Goal: Task Accomplishment & Management: Use online tool/utility

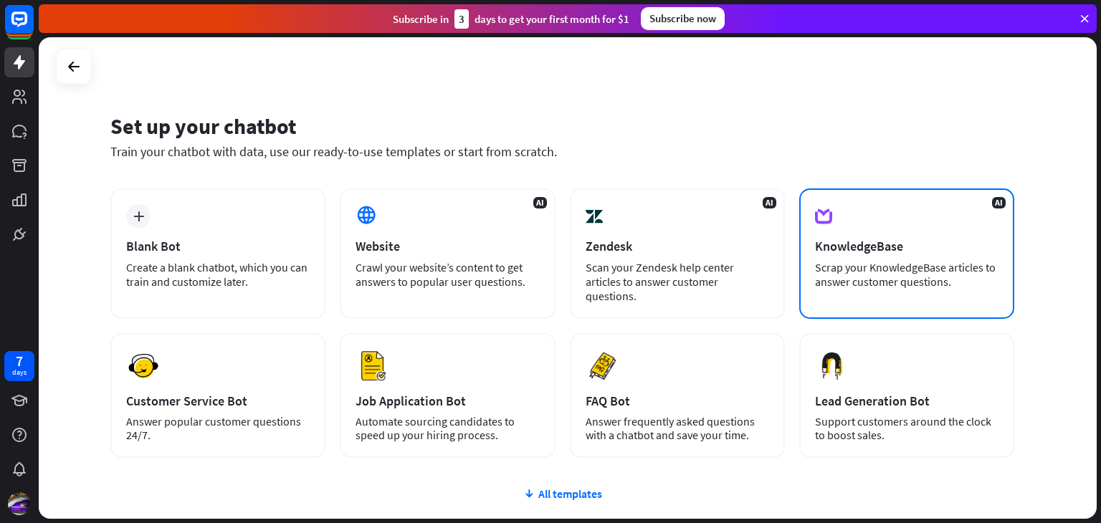
click at [860, 201] on div "AI KnowledgeBase Scrap your KnowledgeBase articles to answer customer questions." at bounding box center [906, 254] width 215 height 130
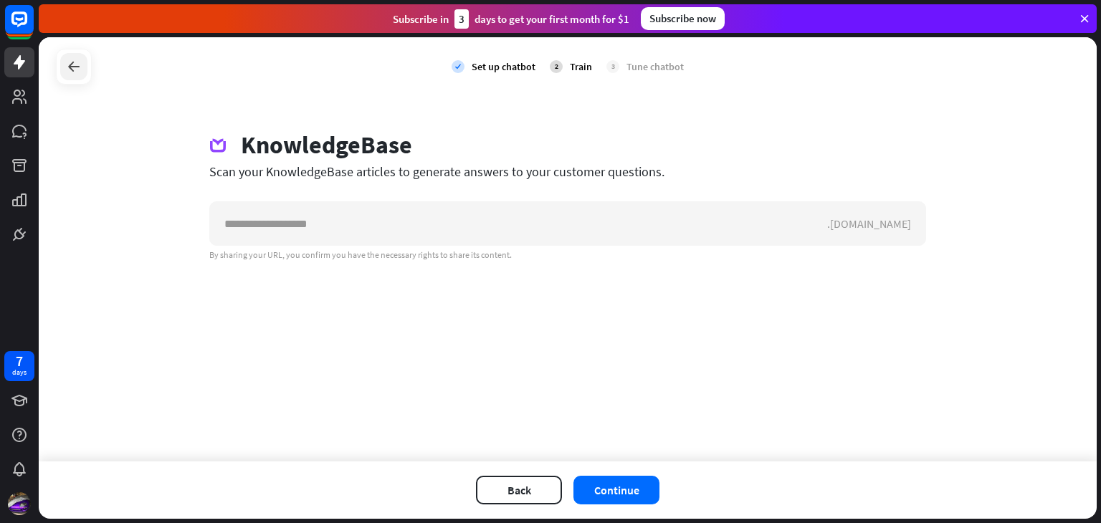
click at [69, 52] on div at bounding box center [74, 67] width 36 height 36
click at [76, 64] on icon at bounding box center [73, 66] width 17 height 17
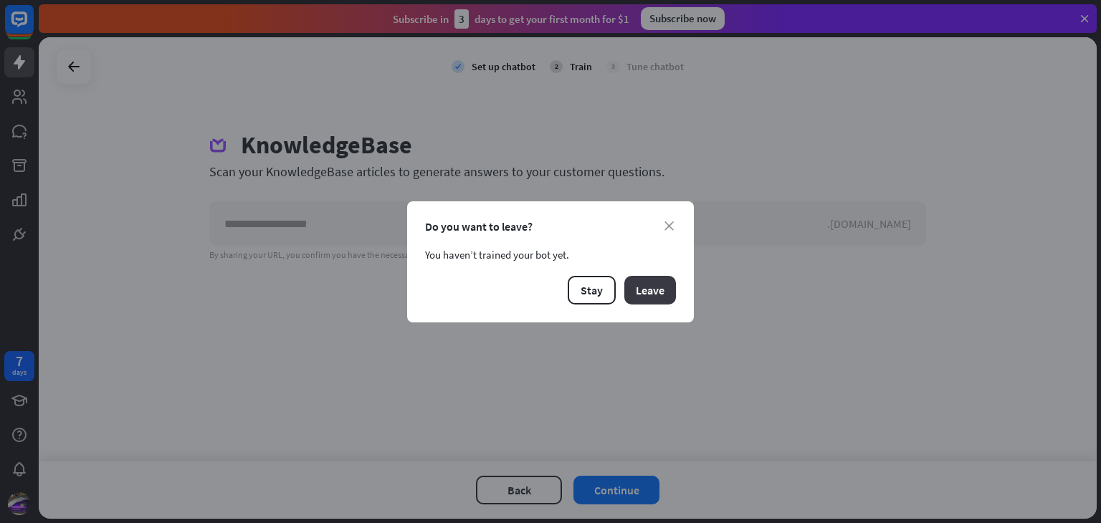
click at [648, 277] on button "Leave" at bounding box center [651, 290] width 52 height 29
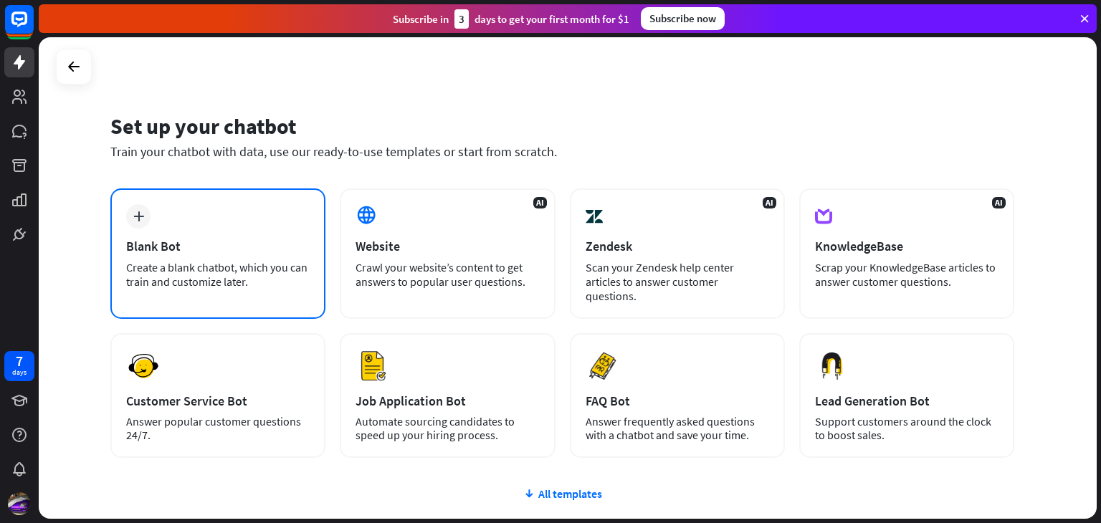
click at [242, 199] on div "plus Blank Bot Create a blank chatbot, which you can train and customize later." at bounding box center [217, 254] width 215 height 130
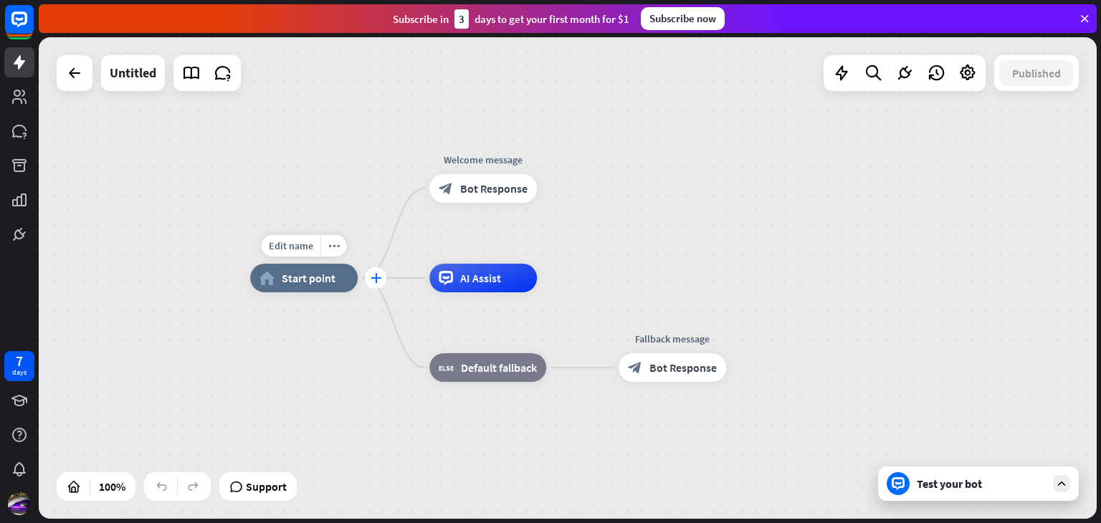
click at [373, 279] on icon "plus" at bounding box center [376, 278] width 11 height 10
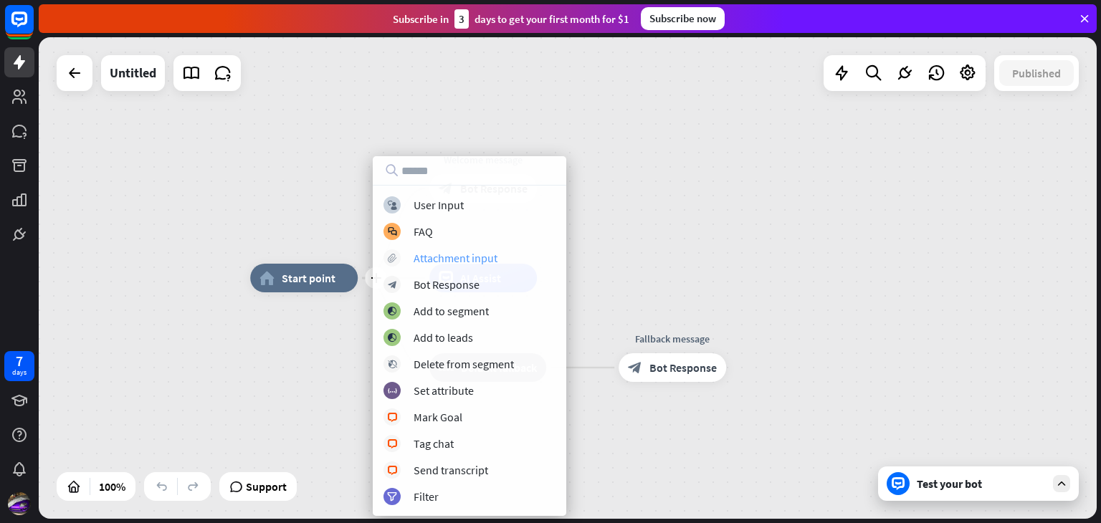
click at [473, 263] on div "Attachment input" at bounding box center [456, 258] width 84 height 14
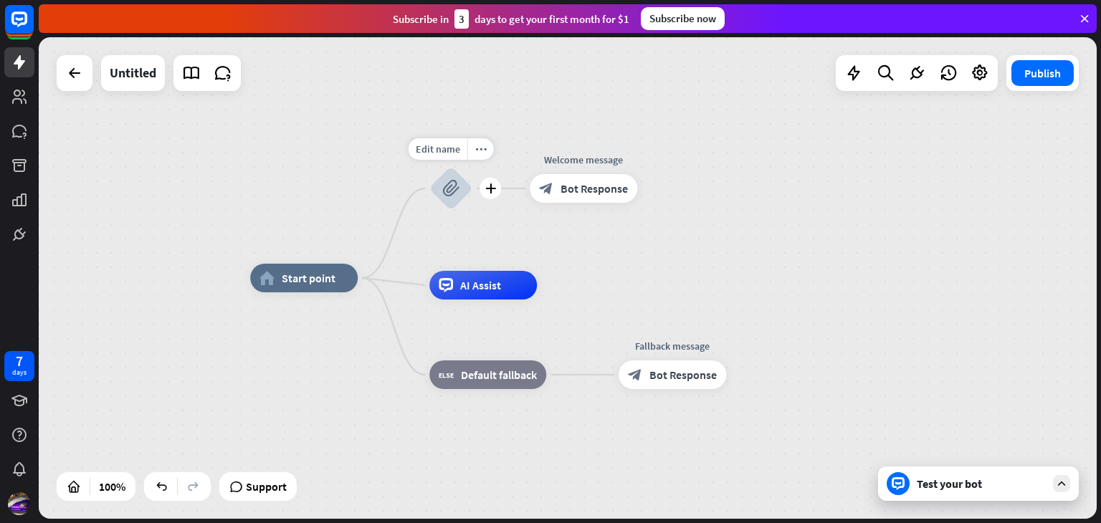
click at [447, 186] on icon "block_attachment" at bounding box center [450, 188] width 17 height 17
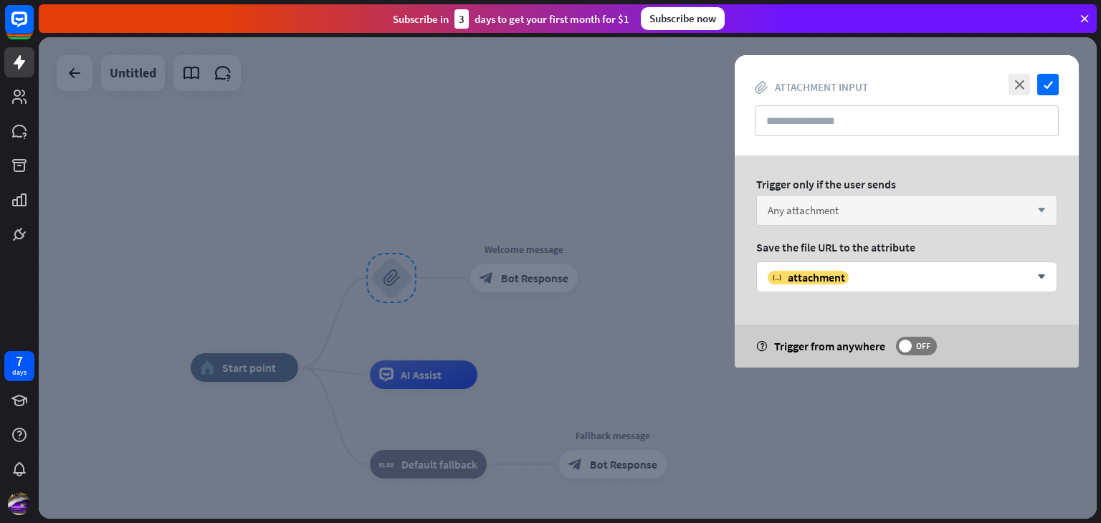
click at [831, 209] on span "Any attachment" at bounding box center [803, 211] width 71 height 14
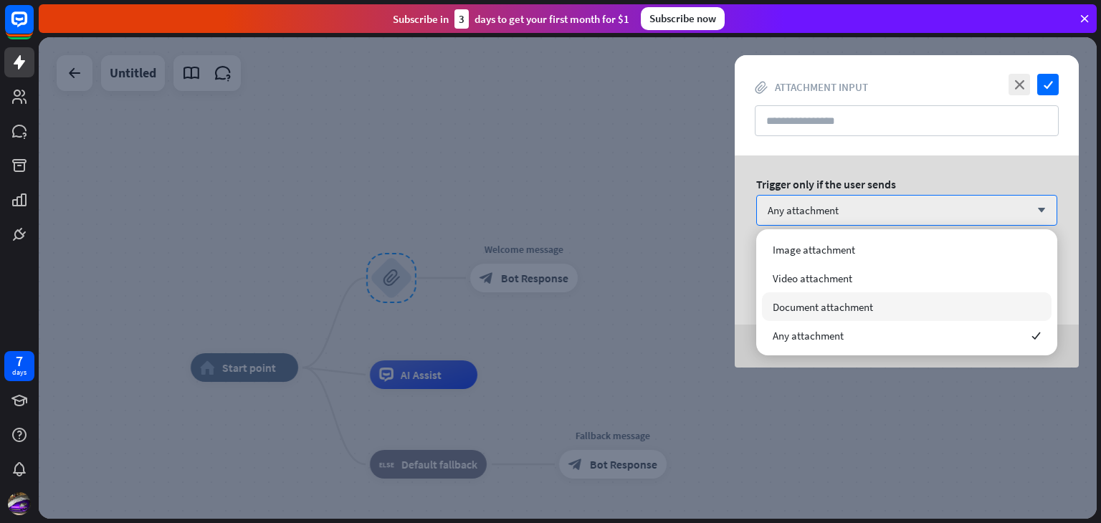
click at [804, 303] on span "Document attachment" at bounding box center [823, 307] width 100 height 14
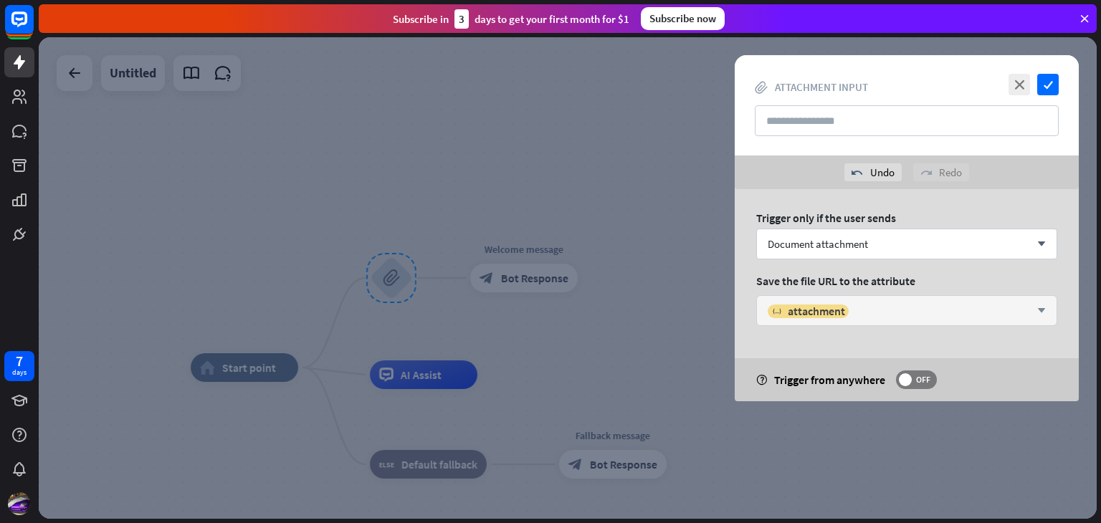
click at [825, 319] on div "variable attachment arrow_down" at bounding box center [906, 310] width 301 height 31
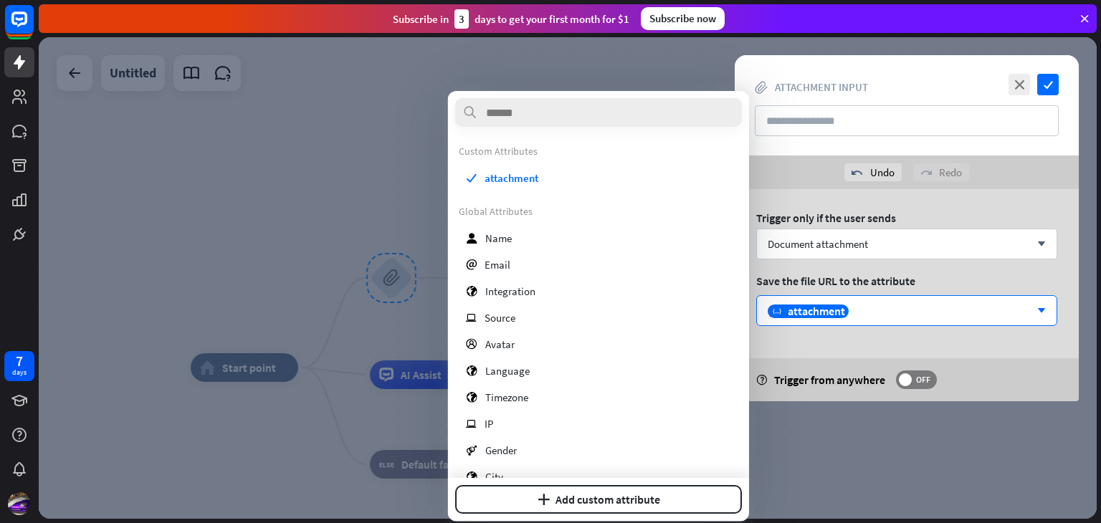
click at [397, 179] on div at bounding box center [568, 278] width 1058 height 482
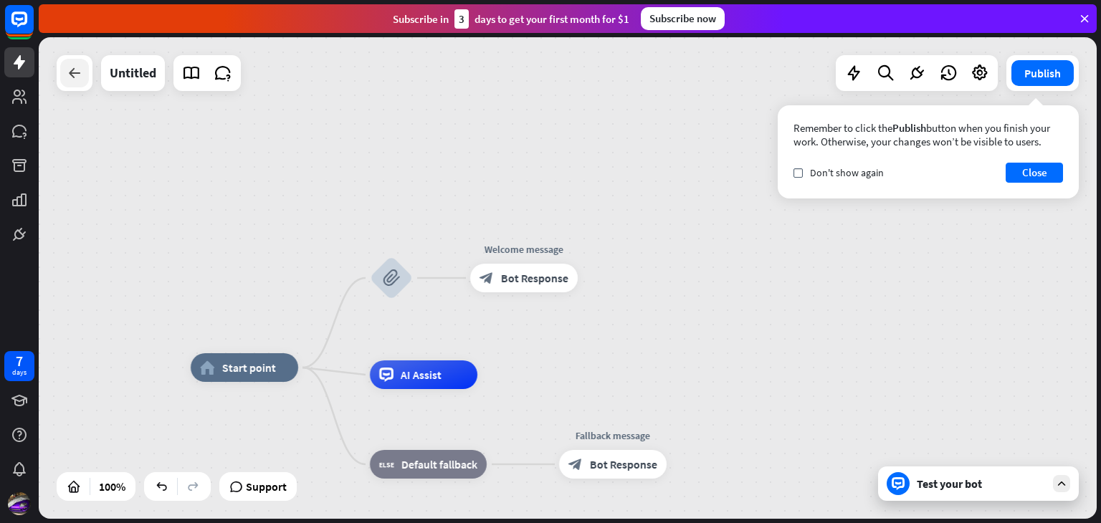
click at [84, 70] on div at bounding box center [74, 73] width 29 height 29
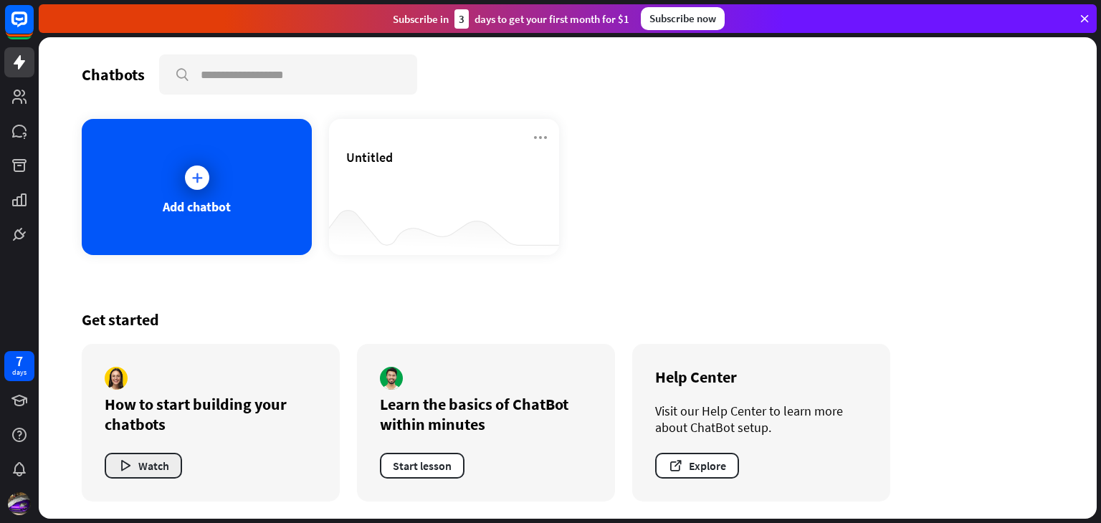
click at [140, 466] on button "Watch" at bounding box center [143, 466] width 77 height 26
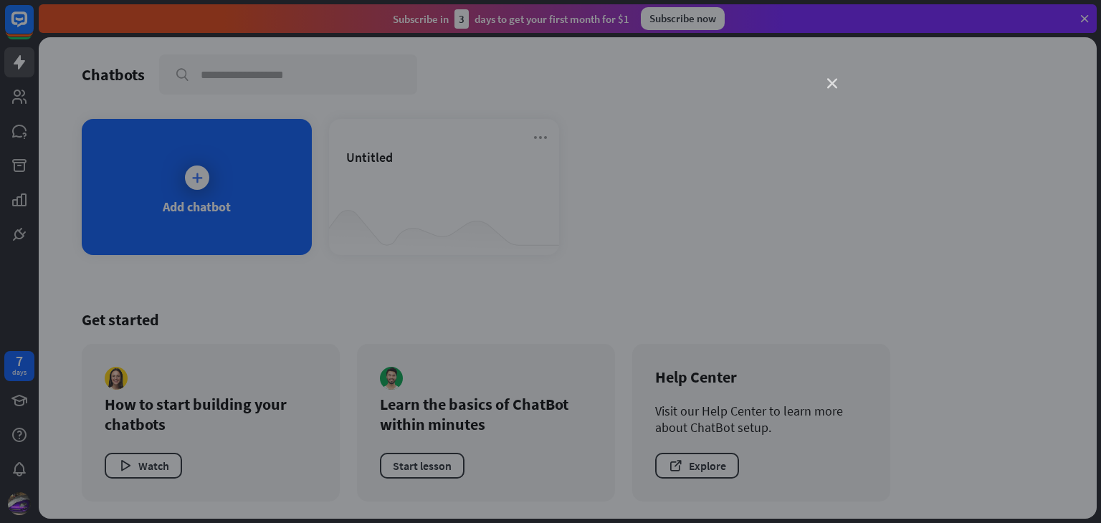
click at [833, 87] on icon "close" at bounding box center [832, 84] width 10 height 10
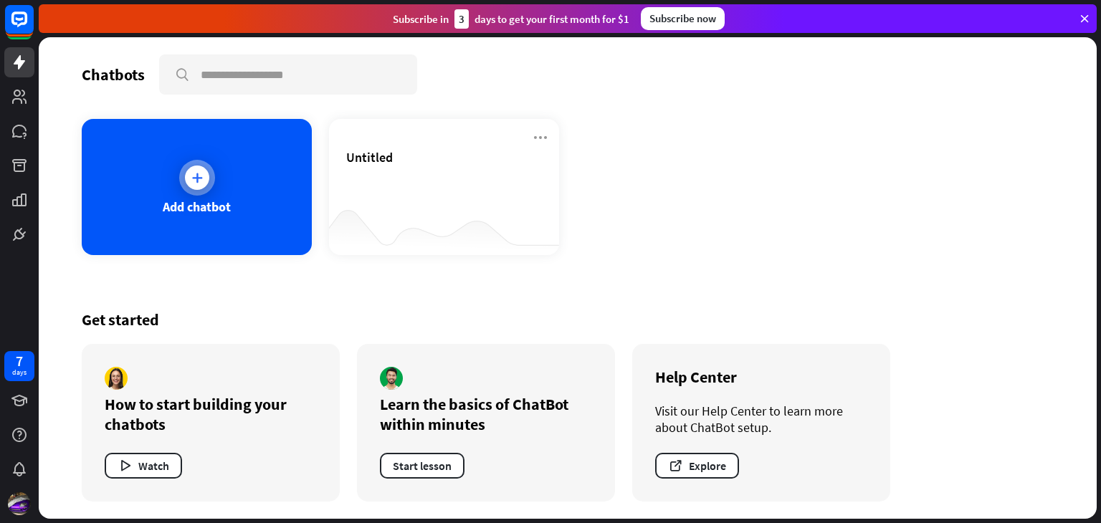
click at [213, 190] on div "Add chatbot" at bounding box center [197, 187] width 230 height 136
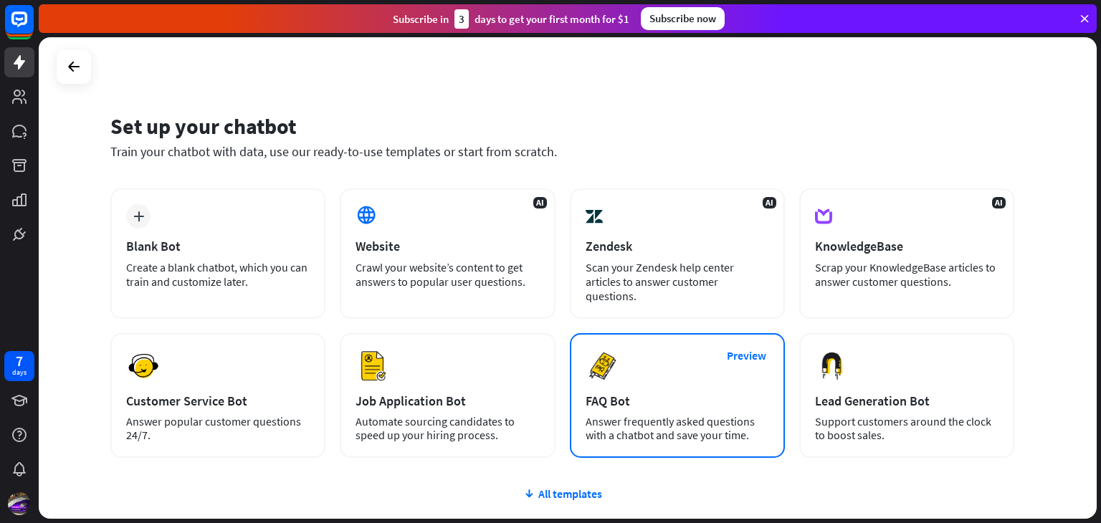
click at [645, 357] on div "Preview FAQ Bot [PERSON_NAME] frequently asked questions with a chatbot and sav…" at bounding box center [677, 395] width 215 height 125
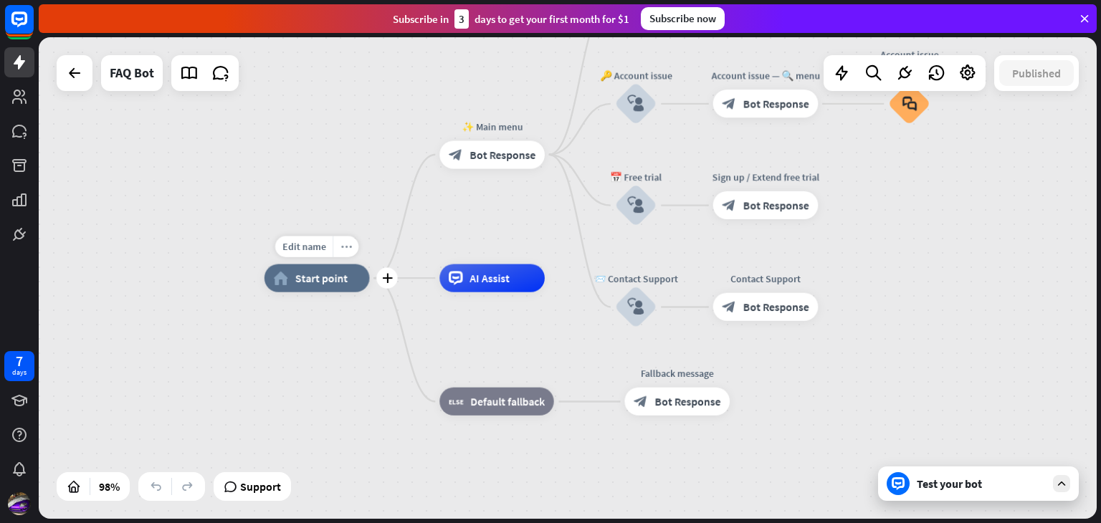
click at [344, 248] on icon "more_horiz" at bounding box center [346, 247] width 11 height 11
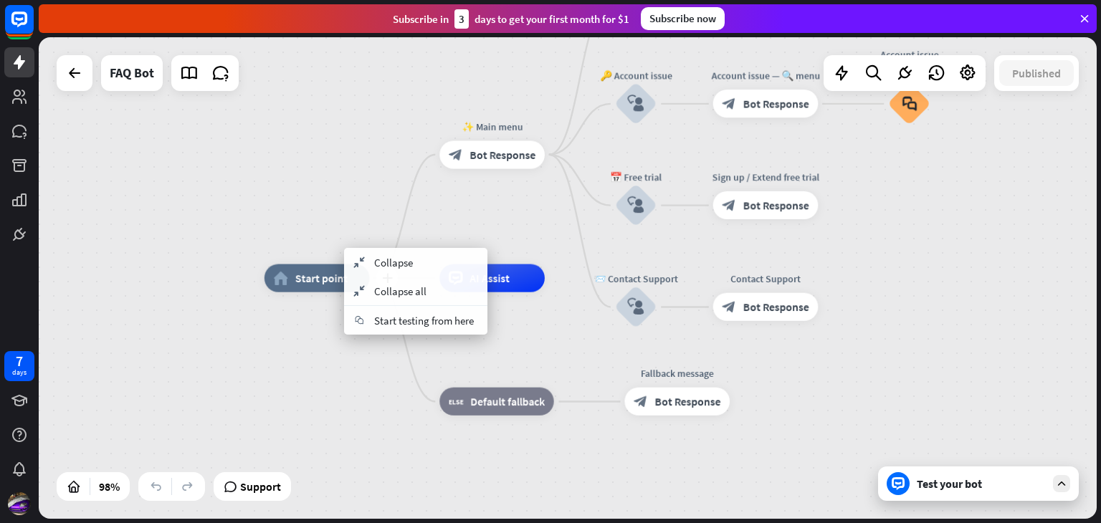
click at [318, 275] on span "Start point" at bounding box center [321, 278] width 52 height 14
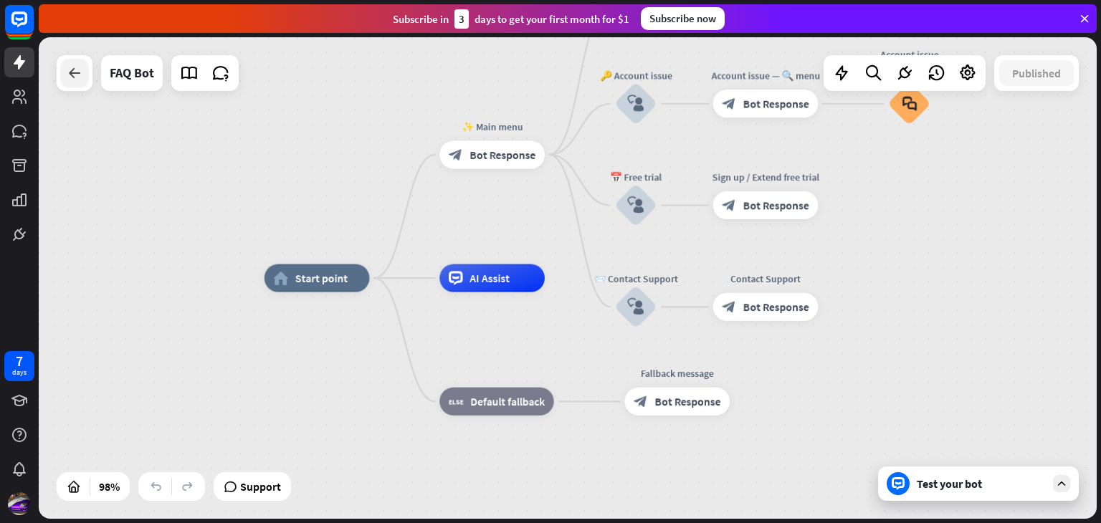
click at [67, 77] on icon at bounding box center [74, 73] width 17 height 17
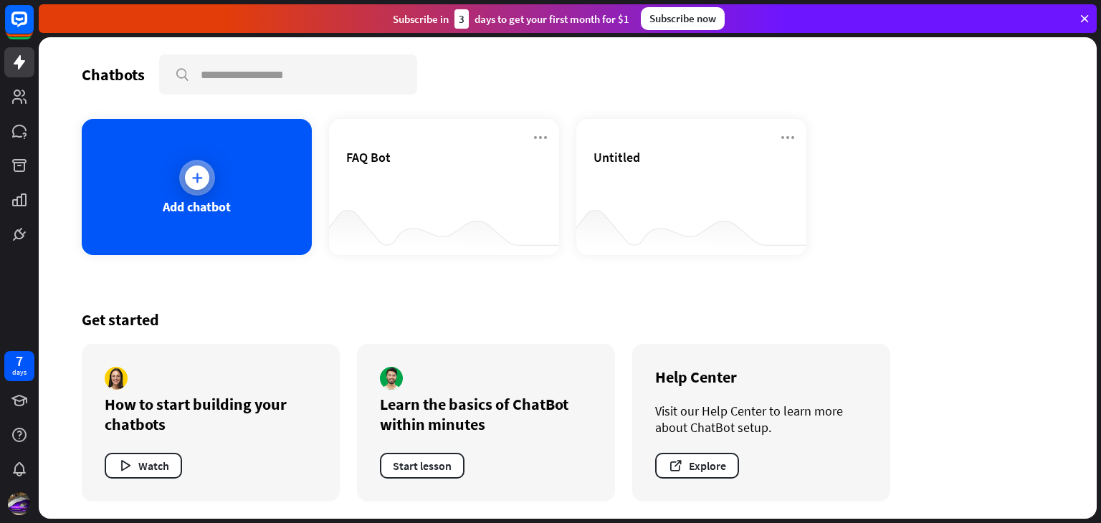
click at [272, 206] on div "Add chatbot" at bounding box center [197, 187] width 230 height 136
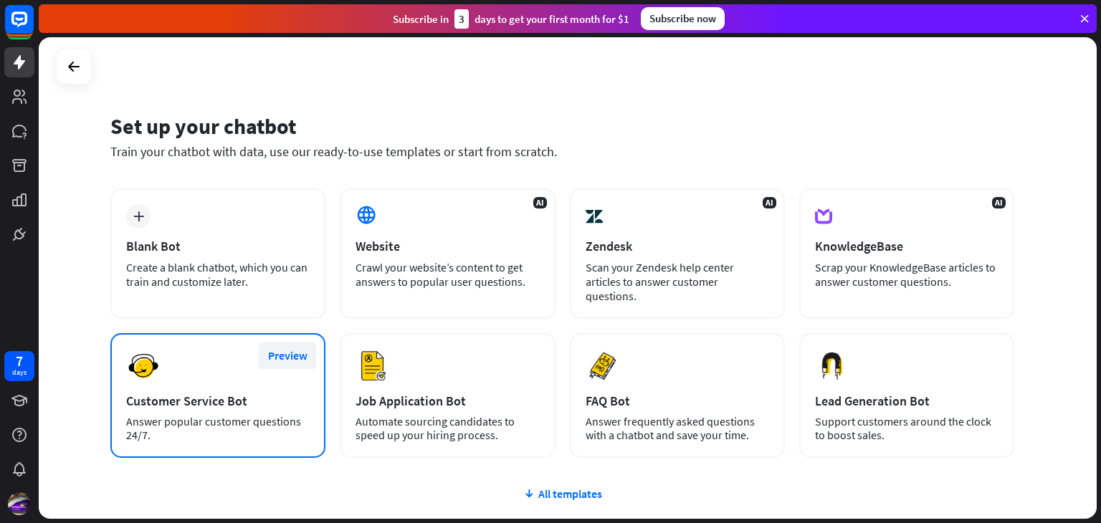
click at [278, 343] on button "Preview" at bounding box center [287, 356] width 57 height 27
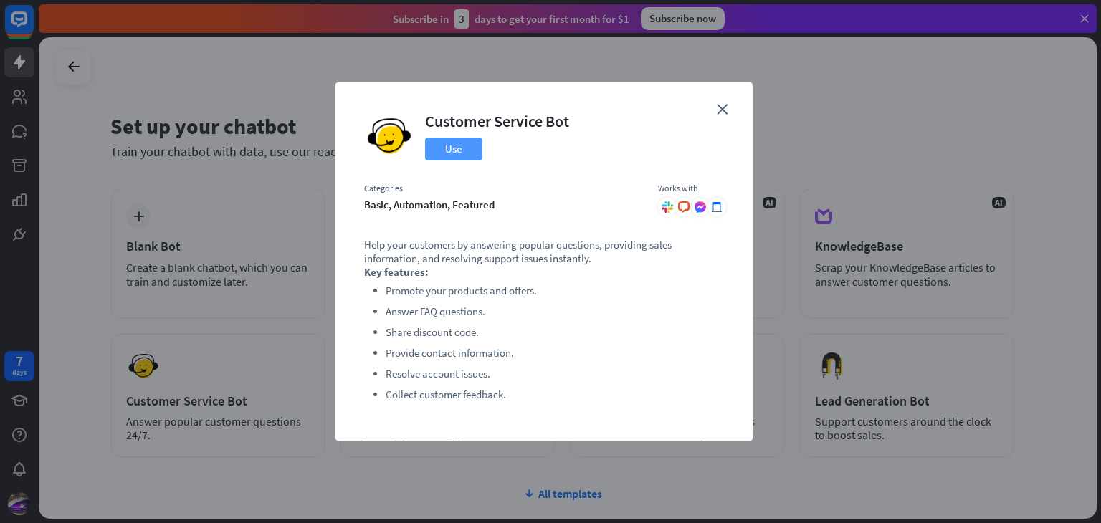
click at [453, 153] on button "Use" at bounding box center [453, 149] width 57 height 23
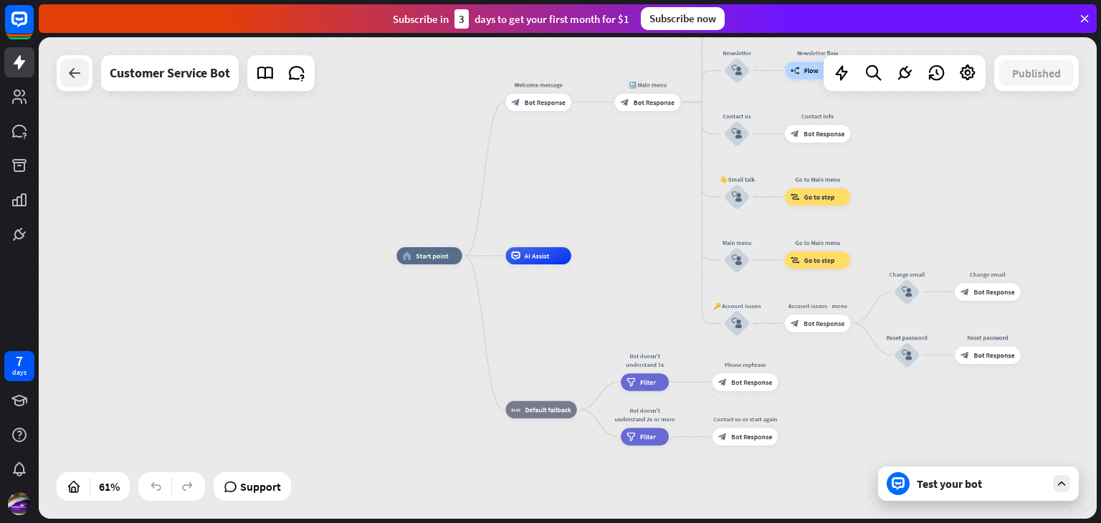
click at [67, 76] on icon at bounding box center [74, 73] width 17 height 17
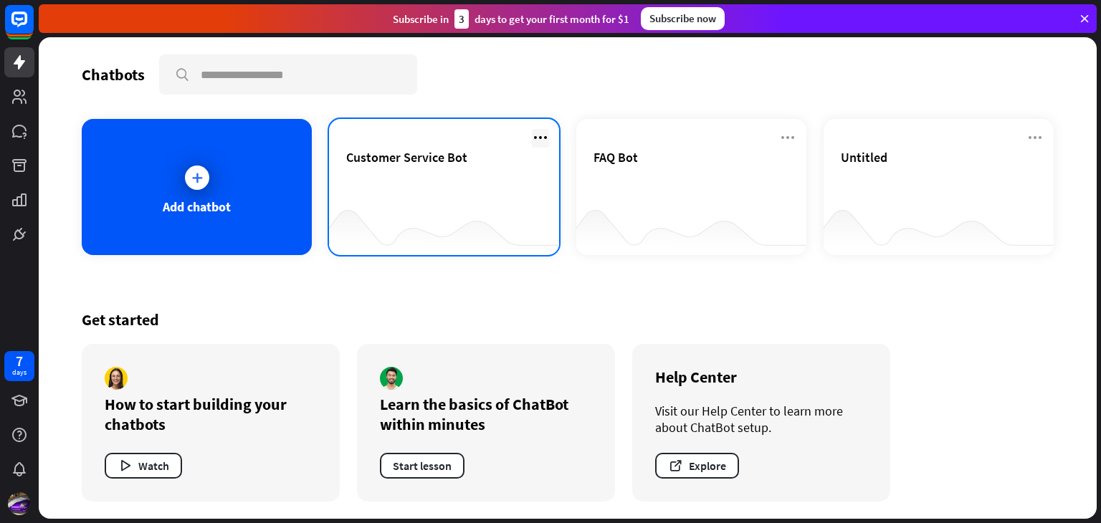
click at [545, 131] on icon at bounding box center [540, 137] width 17 height 17
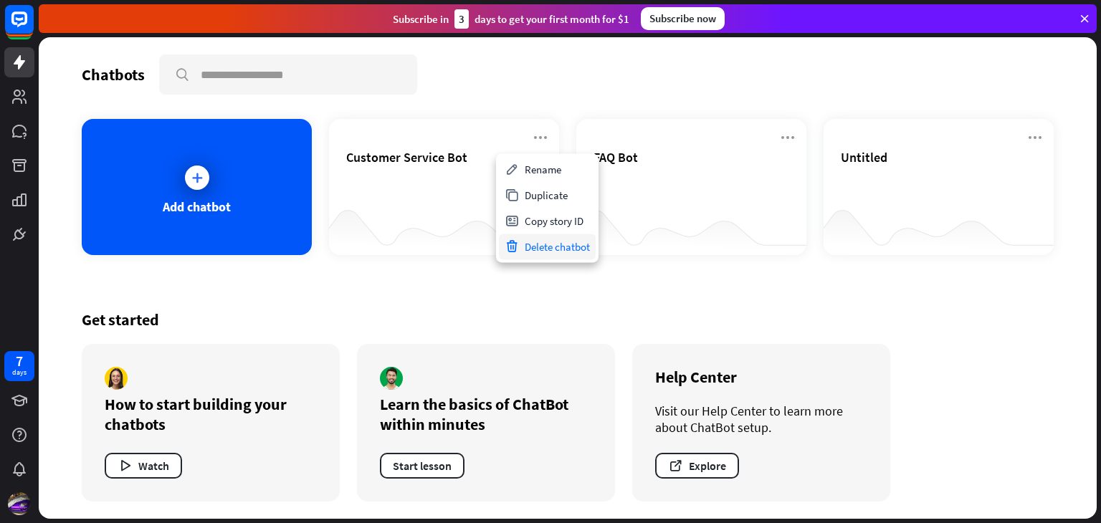
click at [545, 250] on div "Delete chatbot" at bounding box center [547, 247] width 97 height 26
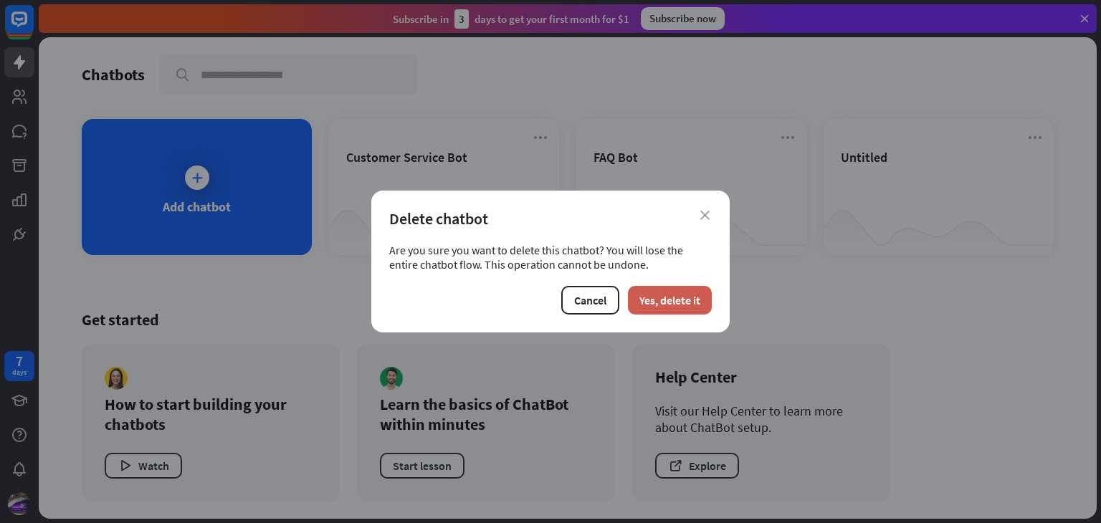
drag, startPoint x: 677, startPoint y: 325, endPoint x: 660, endPoint y: 293, distance: 35.9
click at [660, 293] on div "close Delete chatbot Are you sure you want to delete this chatbot? You will los…" at bounding box center [550, 262] width 358 height 142
click at [657, 287] on button "Yes, delete it" at bounding box center [670, 300] width 84 height 29
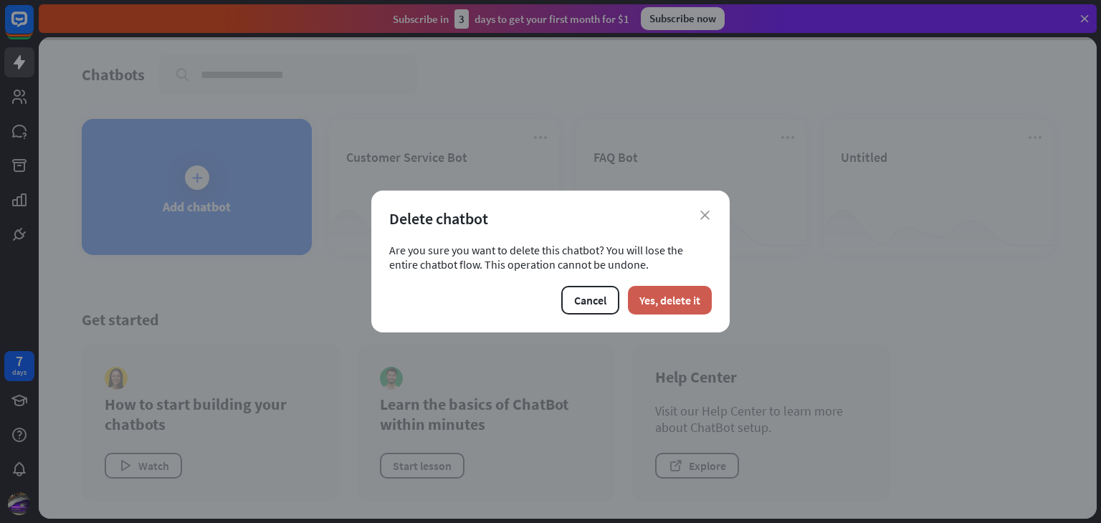
click at [660, 299] on button "Yes, delete it" at bounding box center [670, 300] width 84 height 29
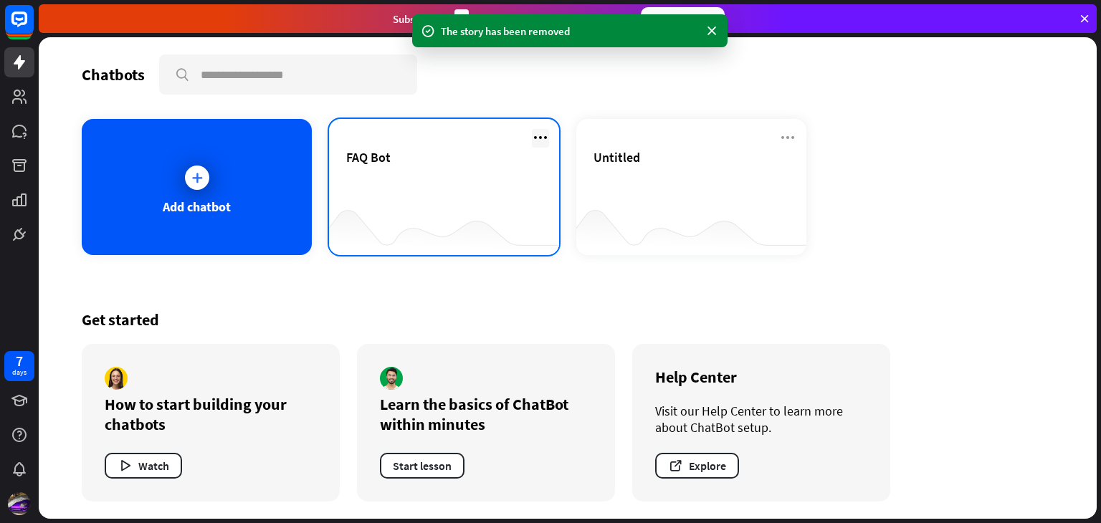
click at [537, 133] on icon at bounding box center [540, 137] width 17 height 17
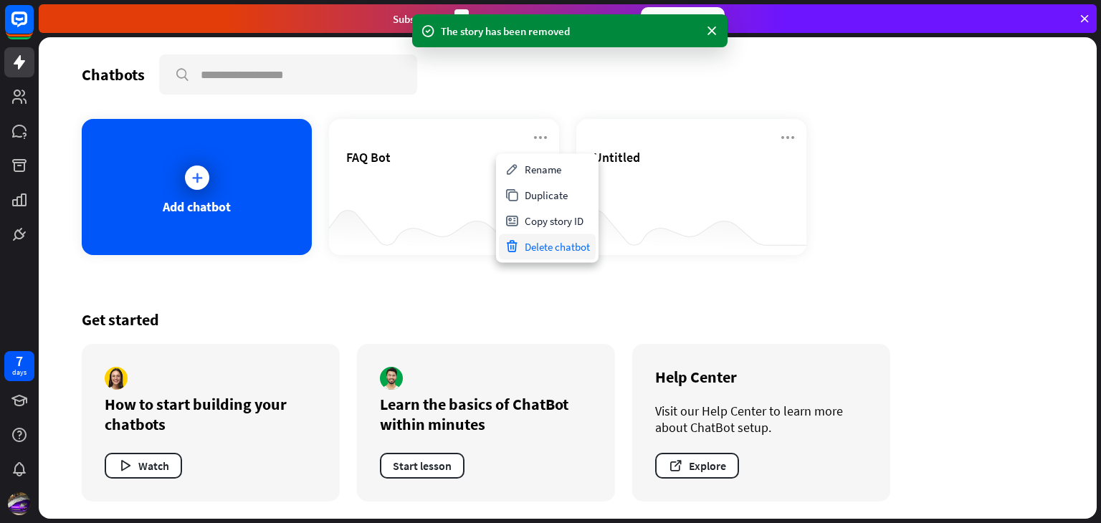
click at [554, 242] on div "Delete chatbot" at bounding box center [547, 247] width 97 height 26
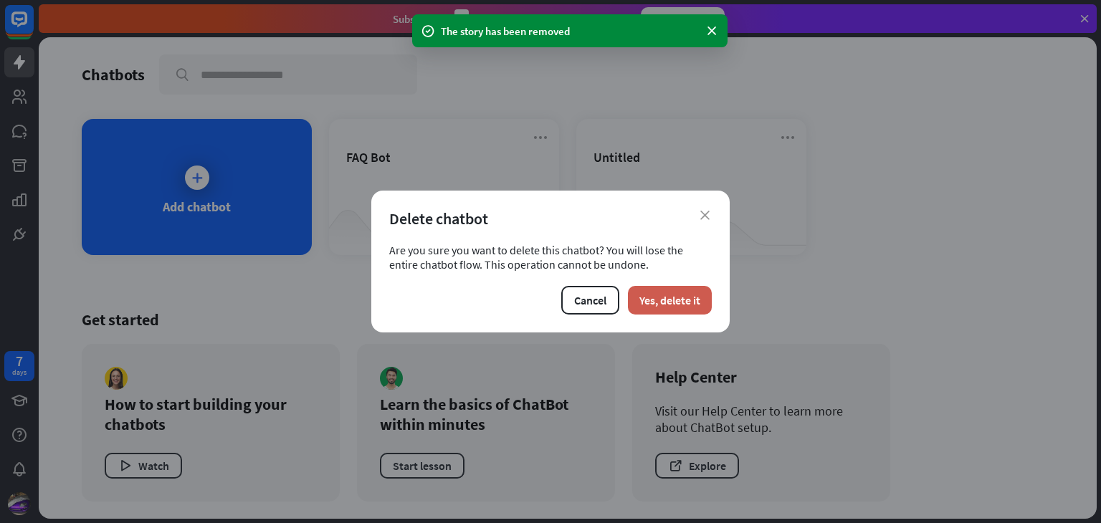
click at [665, 298] on button "Yes, delete it" at bounding box center [670, 300] width 84 height 29
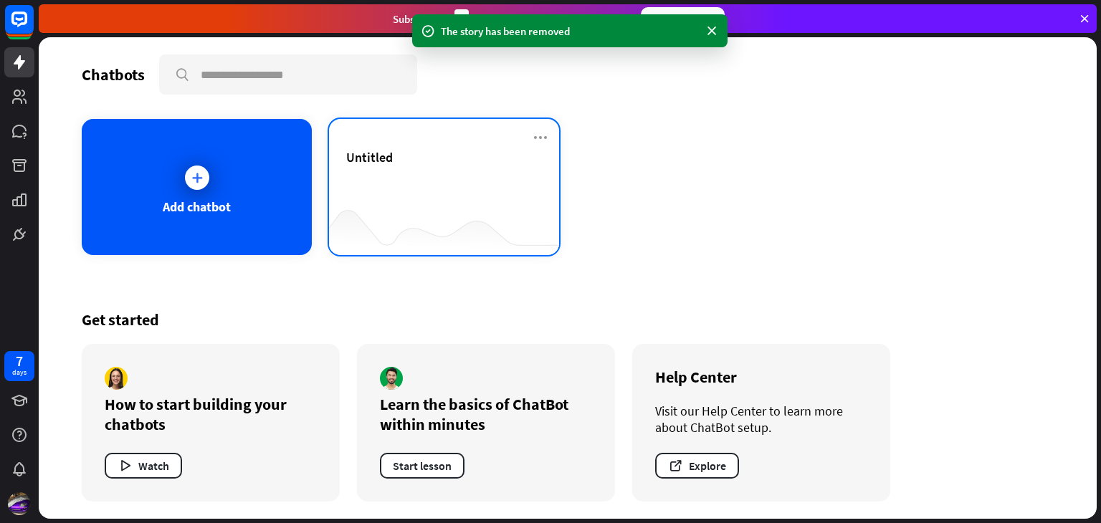
click at [511, 183] on div "Untitled" at bounding box center [444, 174] width 196 height 50
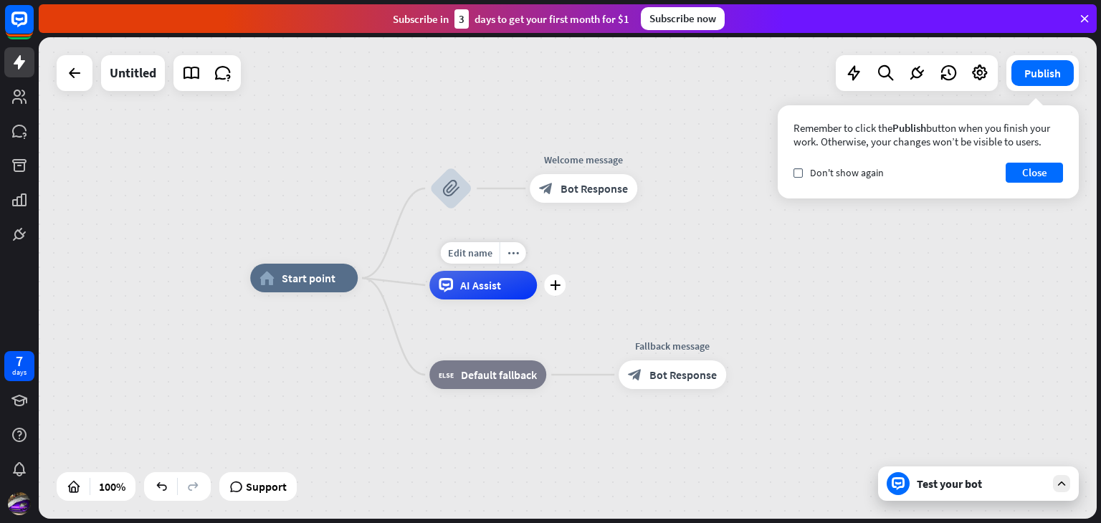
click at [493, 288] on span "AI Assist" at bounding box center [480, 285] width 41 height 14
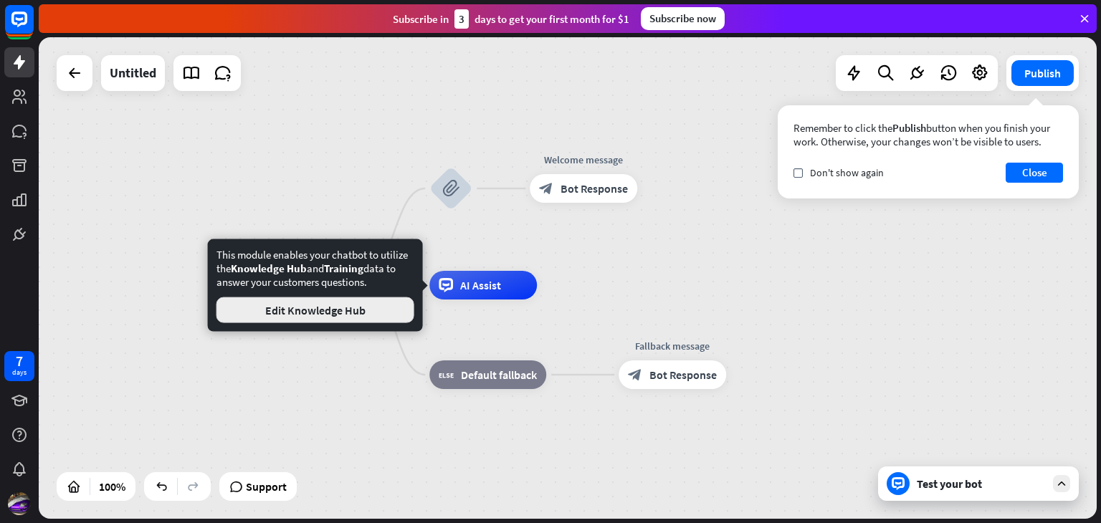
click at [341, 305] on button "Edit Knowledge Hub" at bounding box center [316, 311] width 198 height 26
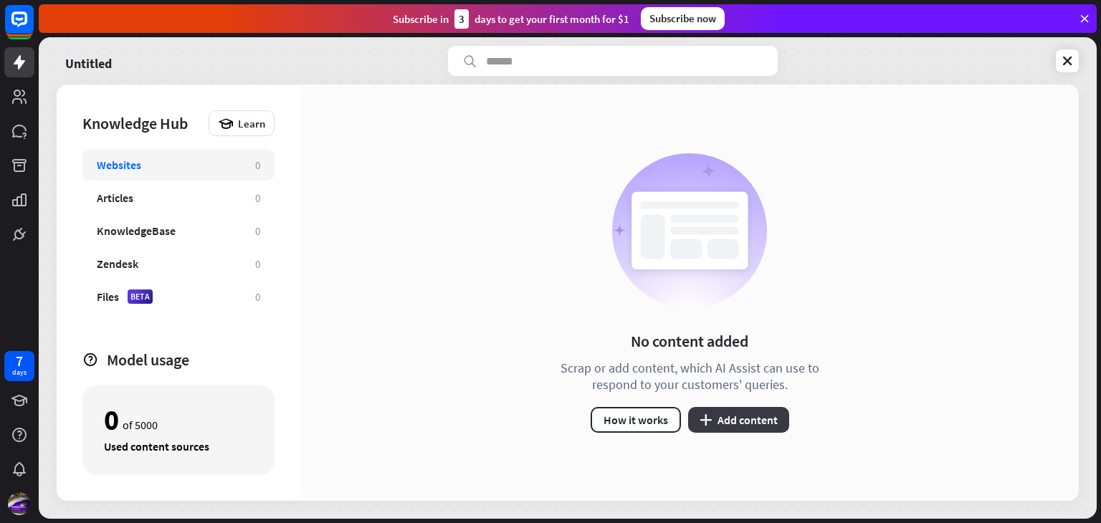
click at [728, 411] on button "plus Add content" at bounding box center [738, 420] width 101 height 26
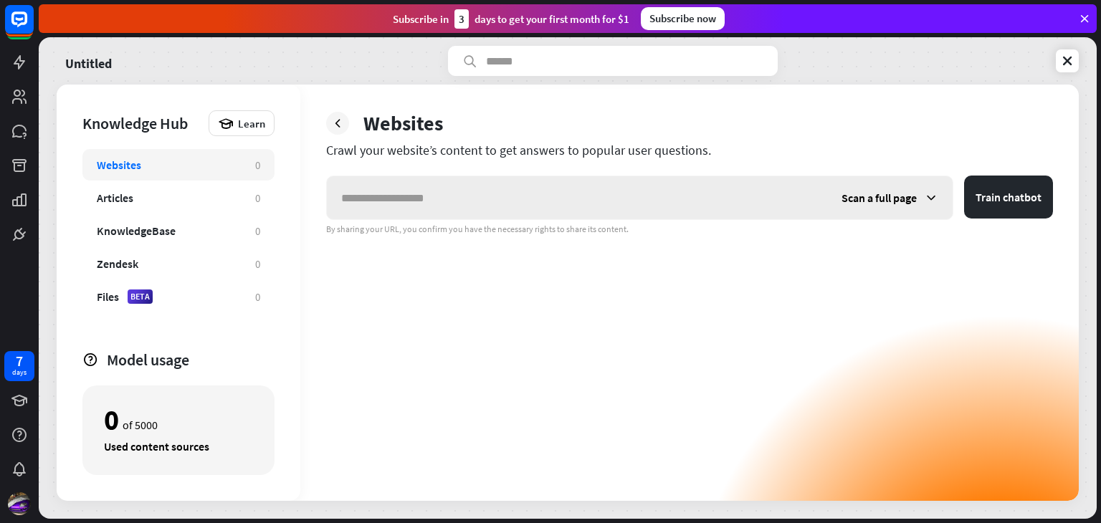
click at [929, 202] on icon at bounding box center [931, 198] width 14 height 14
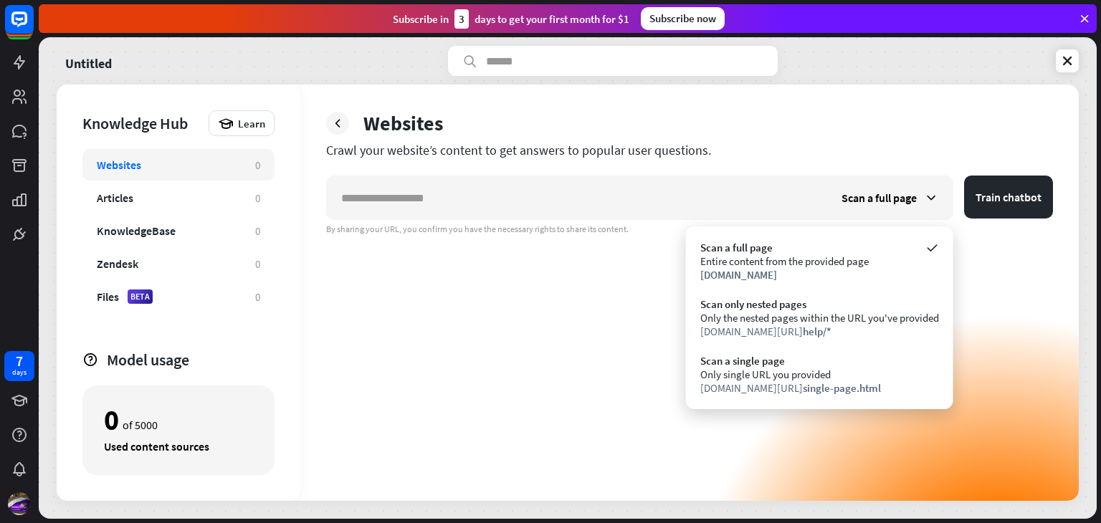
click at [424, 309] on div "Scan a full page Train chatbot By sharing your URL, you confirm you have the ne…" at bounding box center [689, 339] width 727 height 326
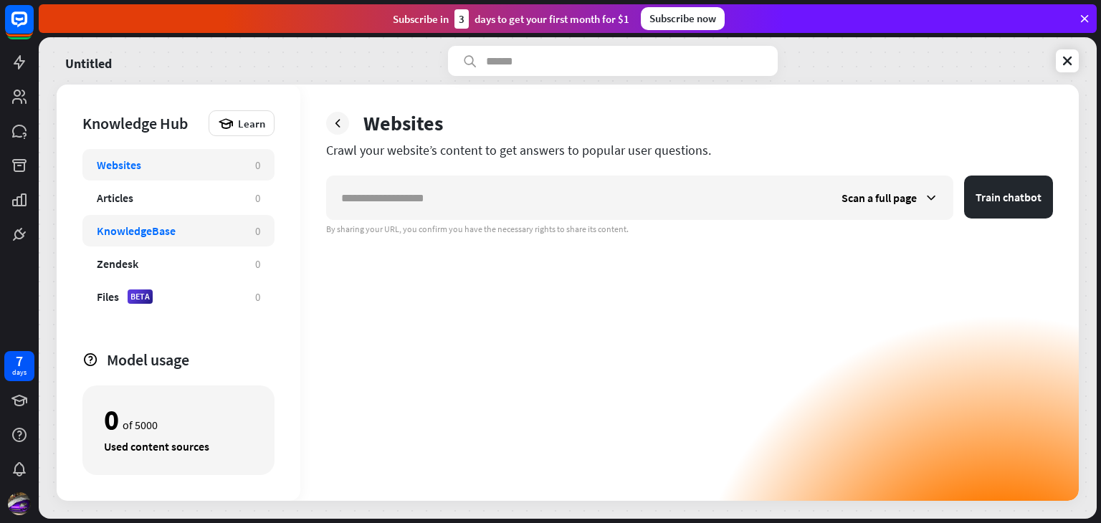
click at [215, 222] on div "KnowledgeBase 0" at bounding box center [178, 231] width 192 height 32
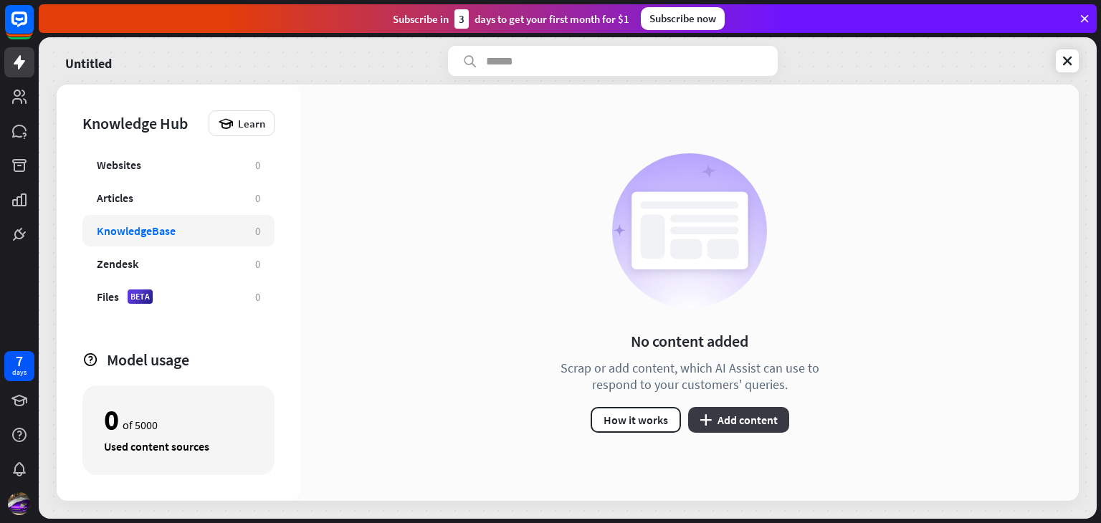
click at [709, 414] on icon "plus" at bounding box center [706, 419] width 12 height 11
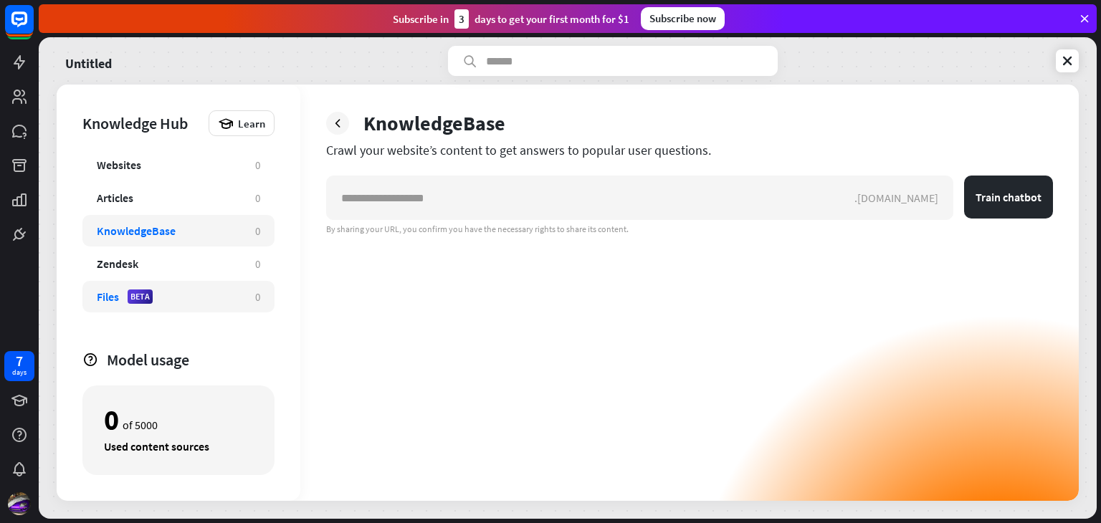
click at [215, 292] on div "Files BETA" at bounding box center [169, 297] width 144 height 14
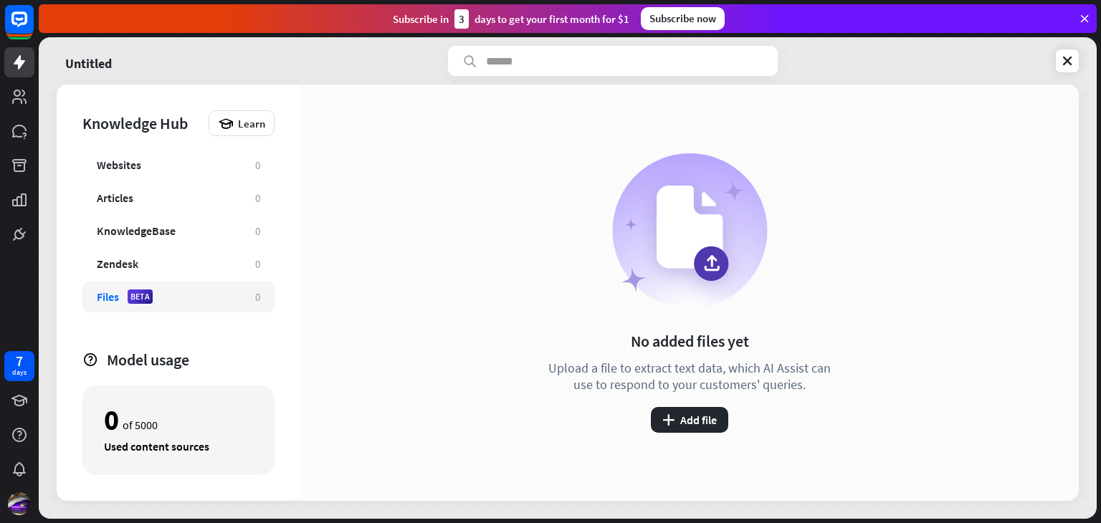
click at [675, 436] on div "No added files yet Upload a file to extract text data, which AI Assist can use …" at bounding box center [689, 293] width 779 height 417
click at [679, 404] on div "No added files yet Upload a file to extract text data, which AI Assist can use …" at bounding box center [690, 293] width 294 height 280
click at [675, 421] on button "plus Add file" at bounding box center [689, 420] width 77 height 26
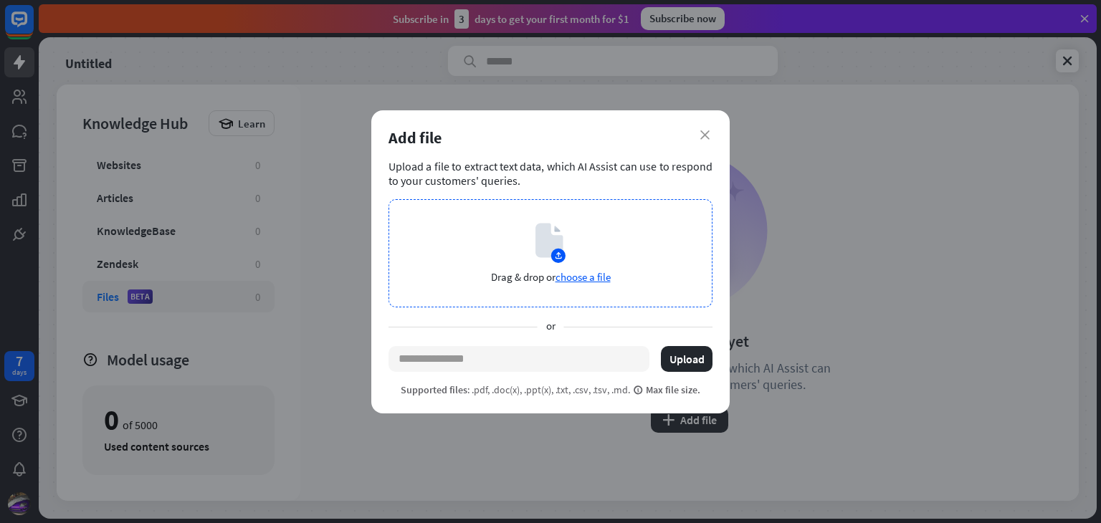
click at [576, 280] on span "choose a file" at bounding box center [583, 277] width 55 height 14
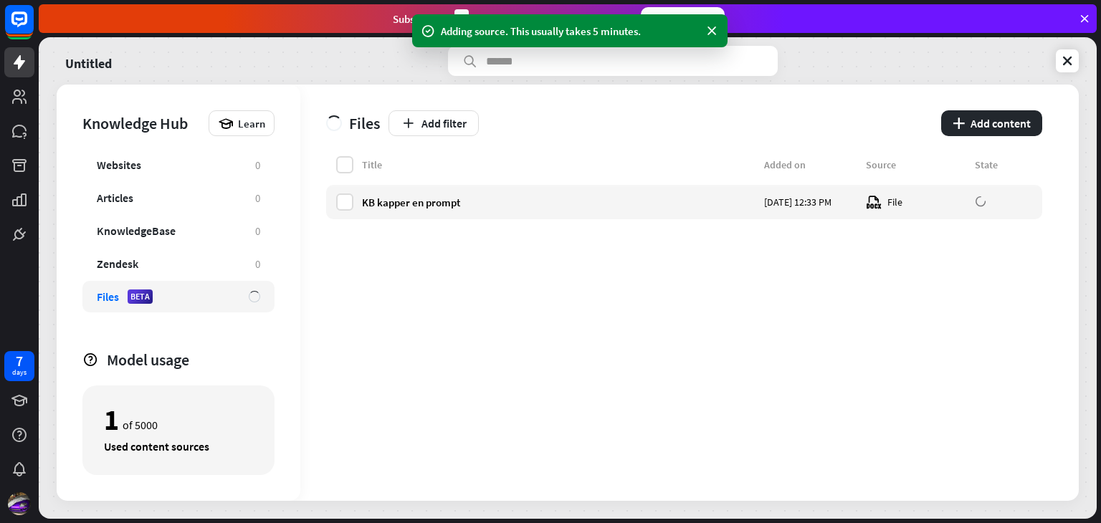
click at [550, 324] on div "Title Added on Source State KB kapper en prompt [DATE] 12:33 PM File" at bounding box center [684, 328] width 716 height 345
click at [987, 118] on button "plus Add content" at bounding box center [991, 123] width 101 height 26
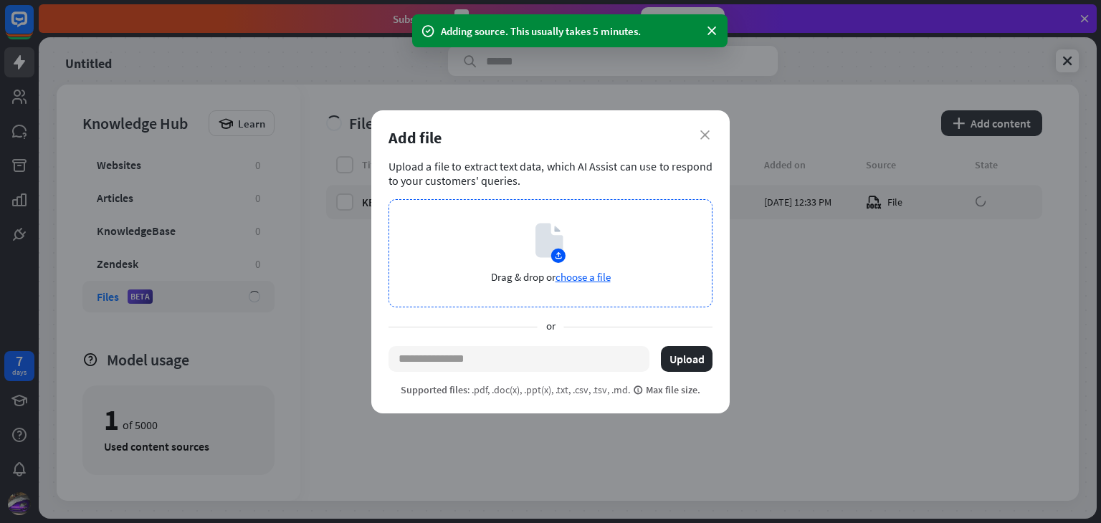
click at [586, 264] on div "Drag & drop or choose a file" at bounding box center [551, 253] width 324 height 108
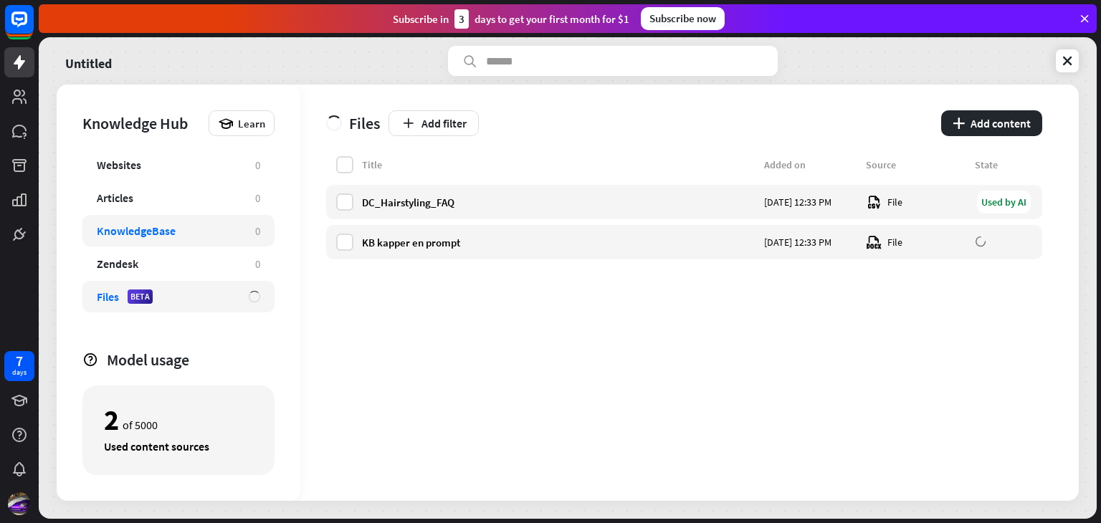
click at [203, 229] on div "KnowledgeBase" at bounding box center [169, 231] width 144 height 14
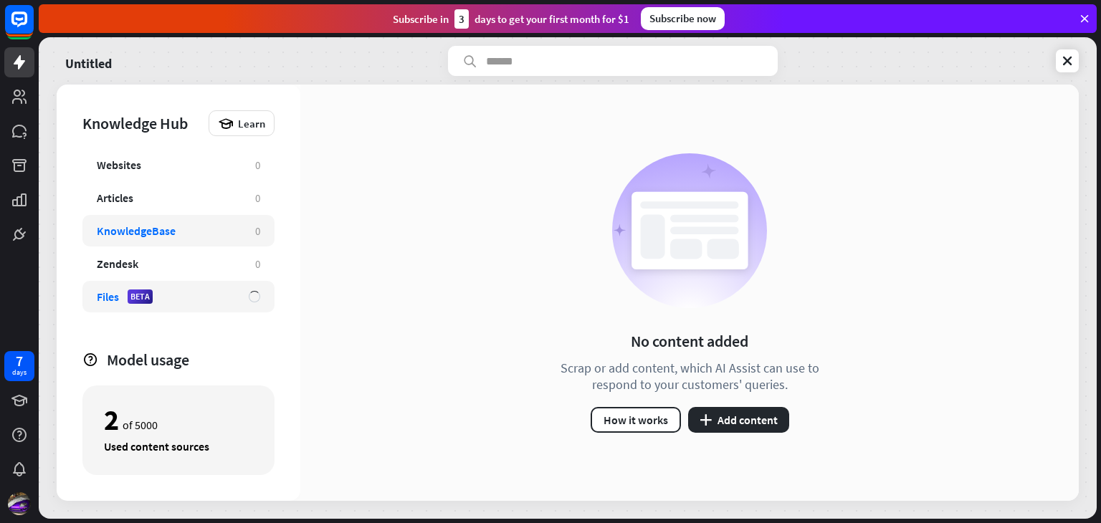
click at [246, 305] on div "Files BETA" at bounding box center [178, 297] width 192 height 32
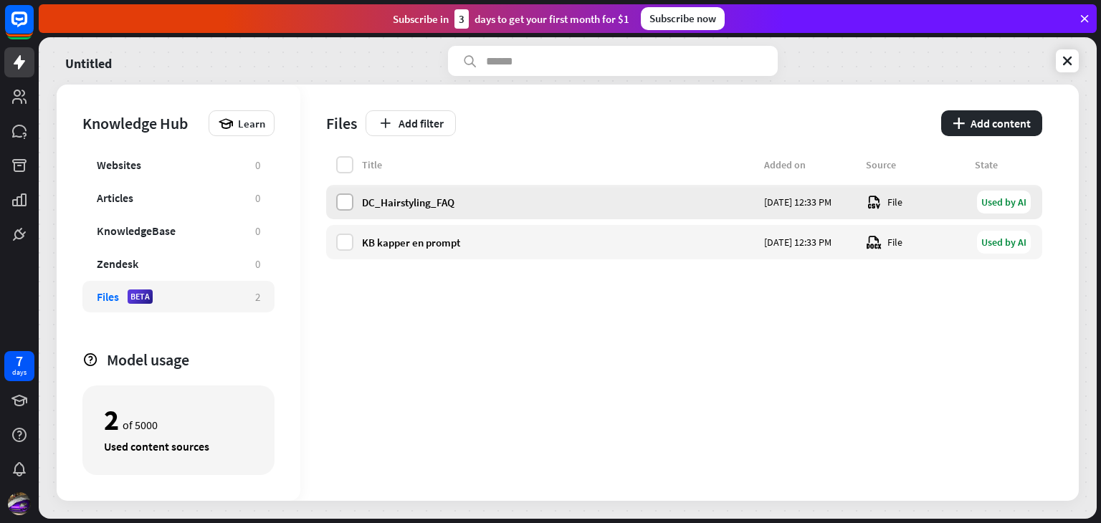
click at [346, 206] on label at bounding box center [344, 202] width 17 height 17
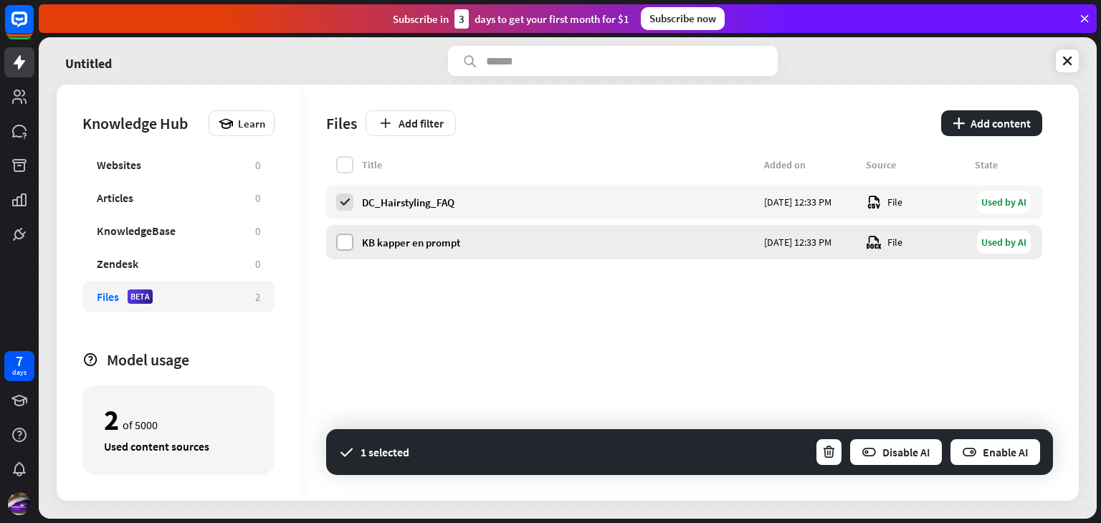
click at [350, 238] on label at bounding box center [344, 242] width 17 height 17
click at [961, 445] on button "Enable AI" at bounding box center [995, 452] width 92 height 29
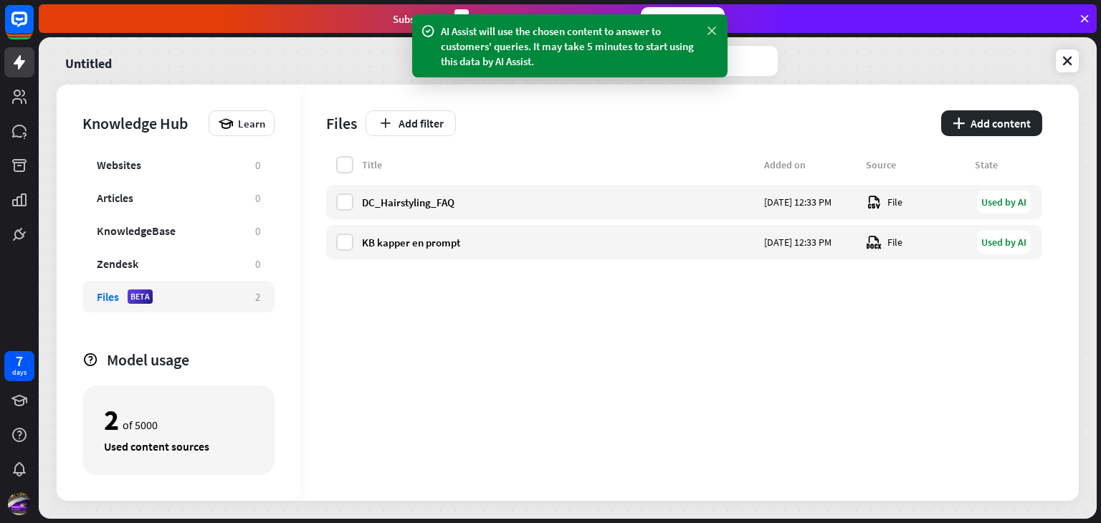
click at [714, 28] on icon at bounding box center [712, 31] width 14 height 15
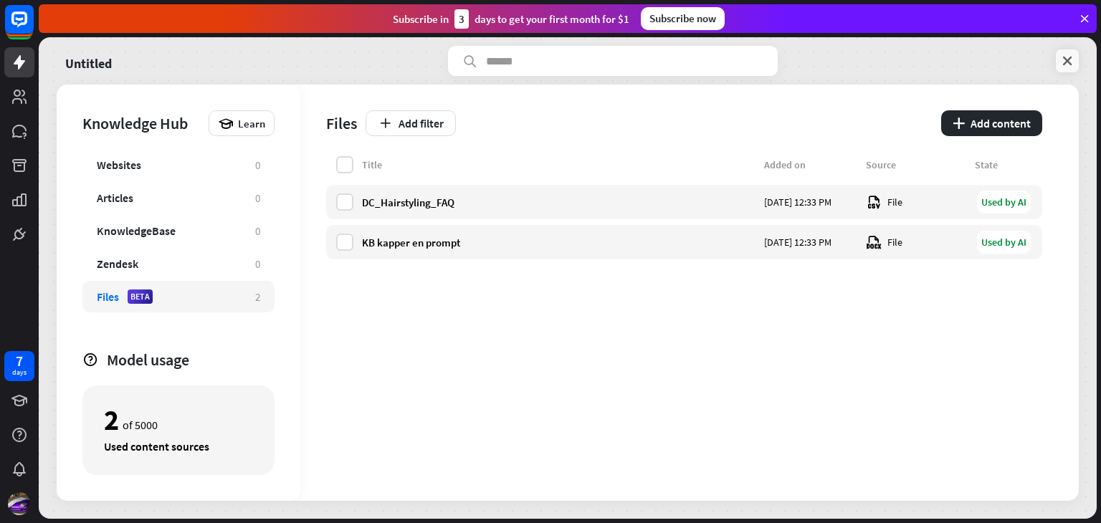
click at [1070, 60] on icon at bounding box center [1067, 61] width 14 height 14
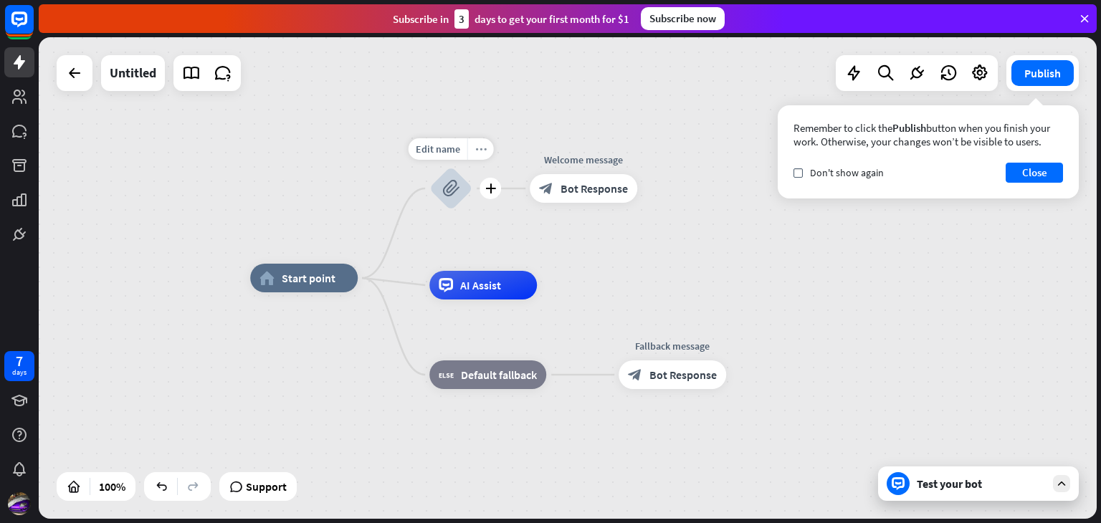
click at [479, 159] on div "more_horiz" at bounding box center [480, 149] width 27 height 22
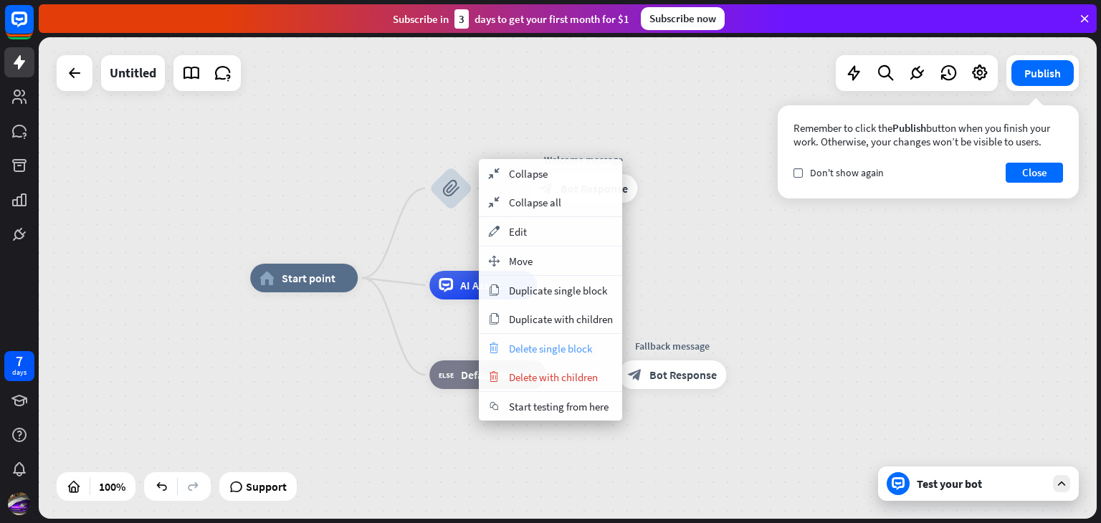
click at [541, 351] on span "Delete single block" at bounding box center [550, 349] width 83 height 14
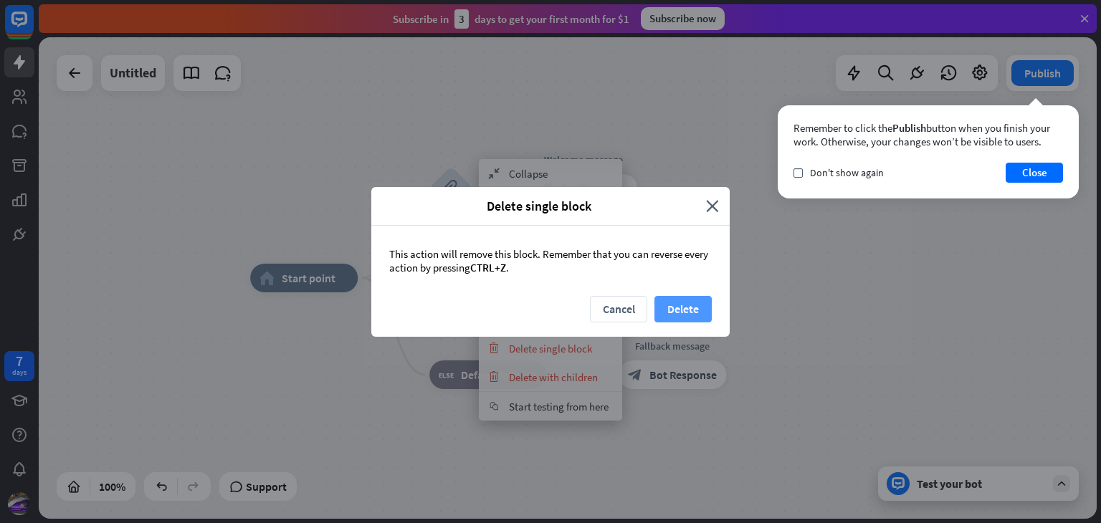
click at [685, 310] on button "Delete" at bounding box center [683, 309] width 57 height 27
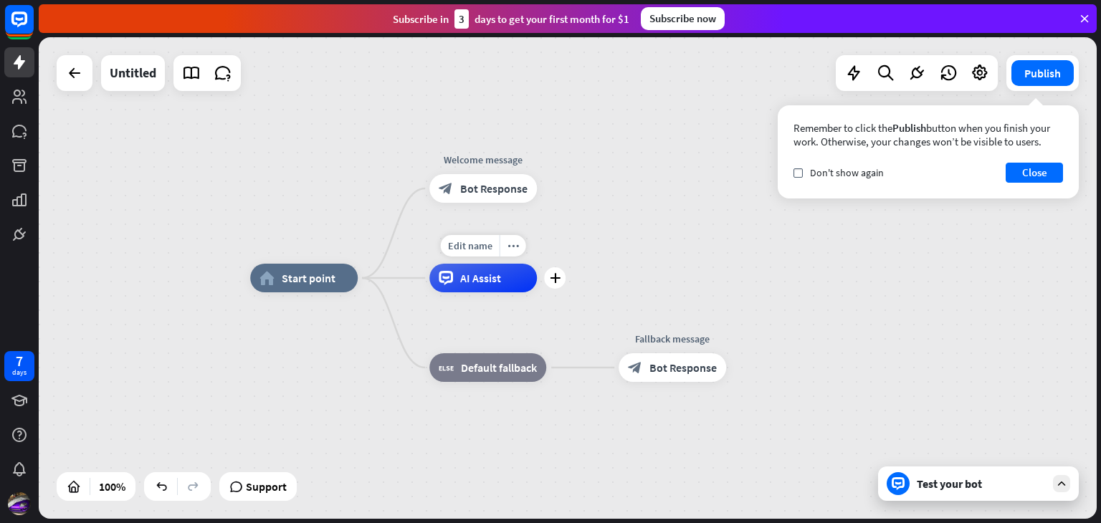
click at [468, 283] on span "AI Assist" at bounding box center [480, 278] width 41 height 14
click at [429, 365] on div "Edit name more_horiz plus block_fallback Default fallback" at bounding box center [487, 367] width 117 height 29
click at [493, 179] on div "block_bot_response Bot Response" at bounding box center [483, 188] width 108 height 29
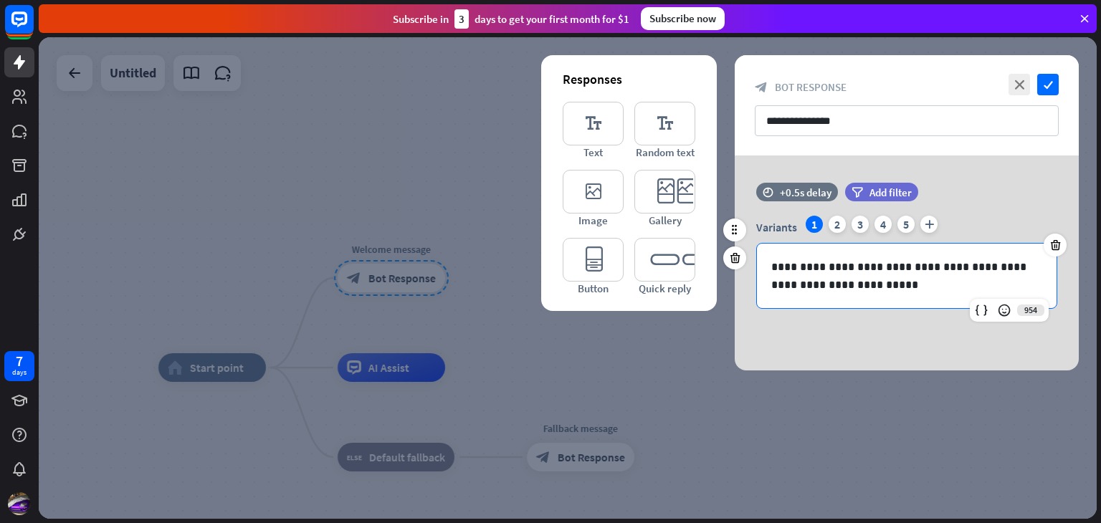
click at [782, 274] on p "**********" at bounding box center [906, 276] width 271 height 36
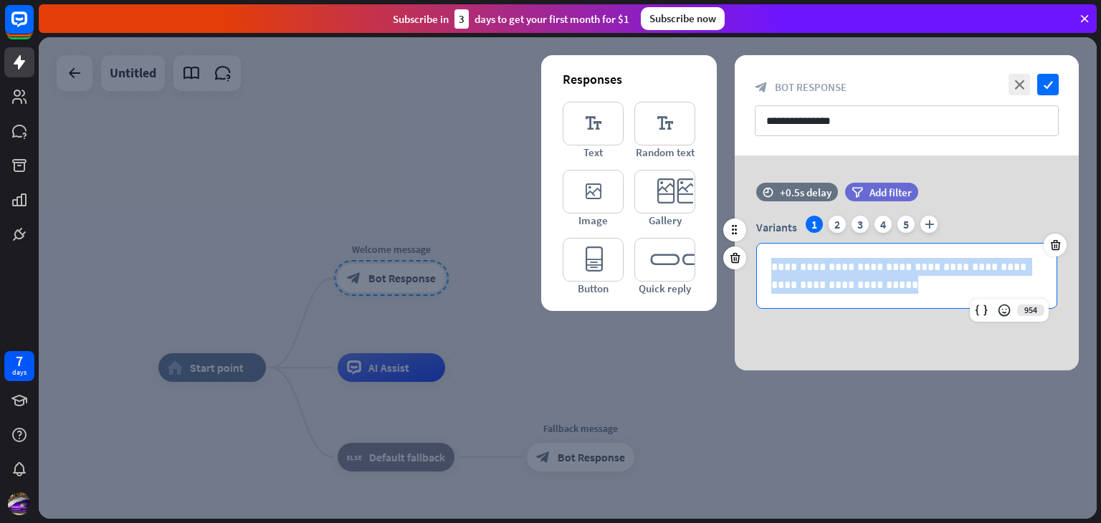
drag, startPoint x: 769, startPoint y: 267, endPoint x: 897, endPoint y: 321, distance: 139.2
click at [897, 321] on div "**********" at bounding box center [907, 253] width 344 height 141
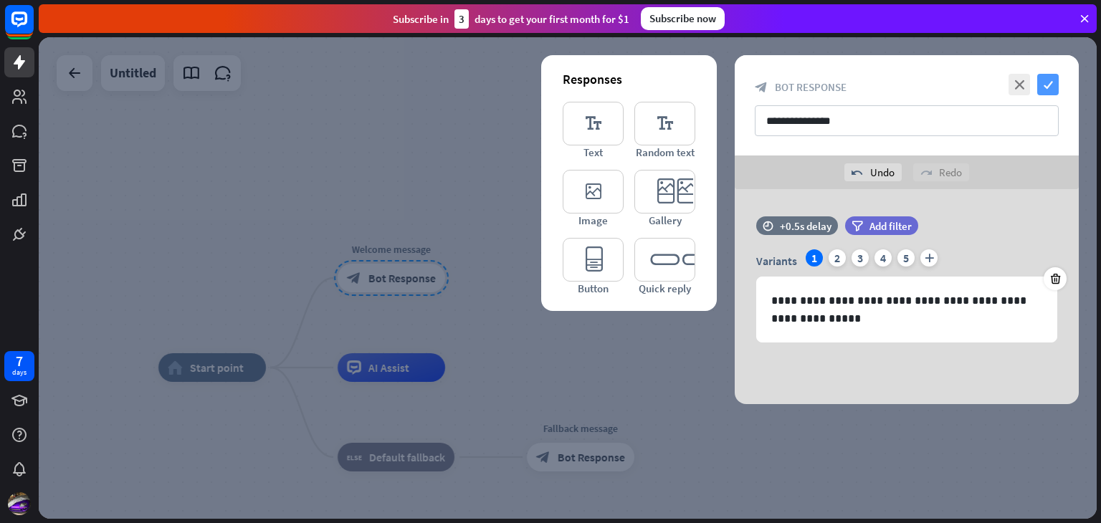
click at [1049, 80] on icon "check" at bounding box center [1048, 85] width 22 height 22
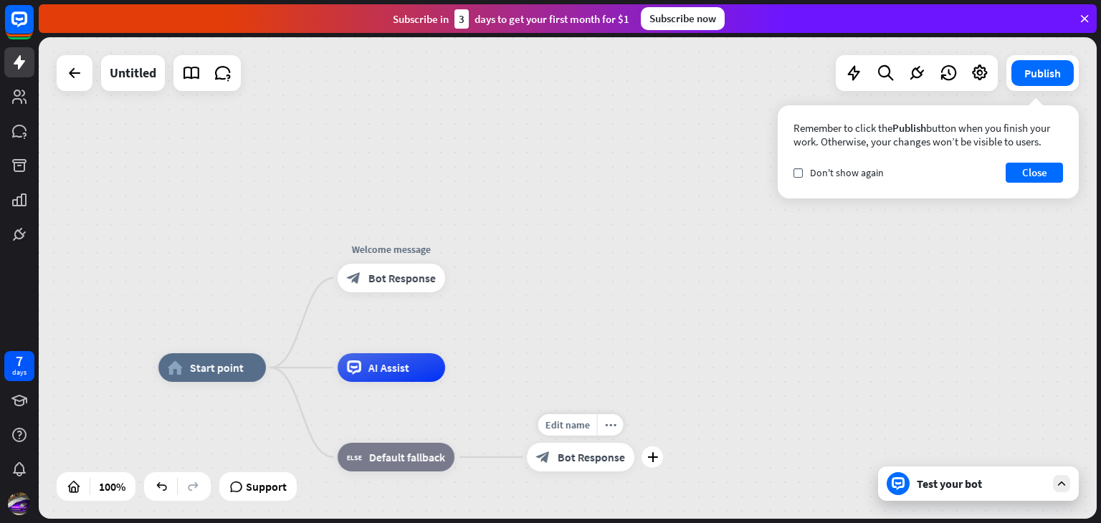
click at [584, 448] on div "block_bot_response Bot Response" at bounding box center [581, 457] width 108 height 29
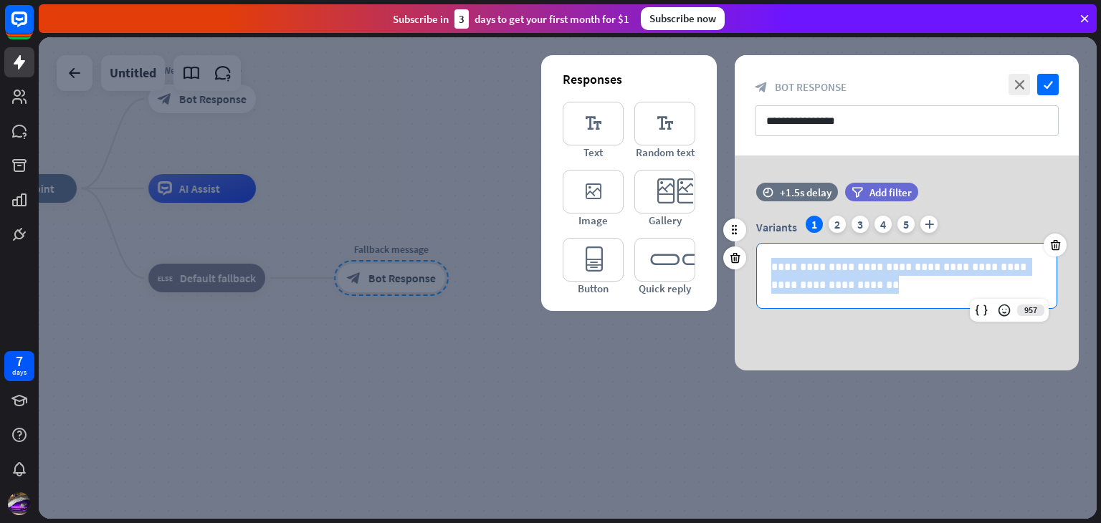
drag, startPoint x: 764, startPoint y: 265, endPoint x: 918, endPoint y: 303, distance: 158.2
click at [918, 303] on div "**********" at bounding box center [907, 276] width 300 height 65
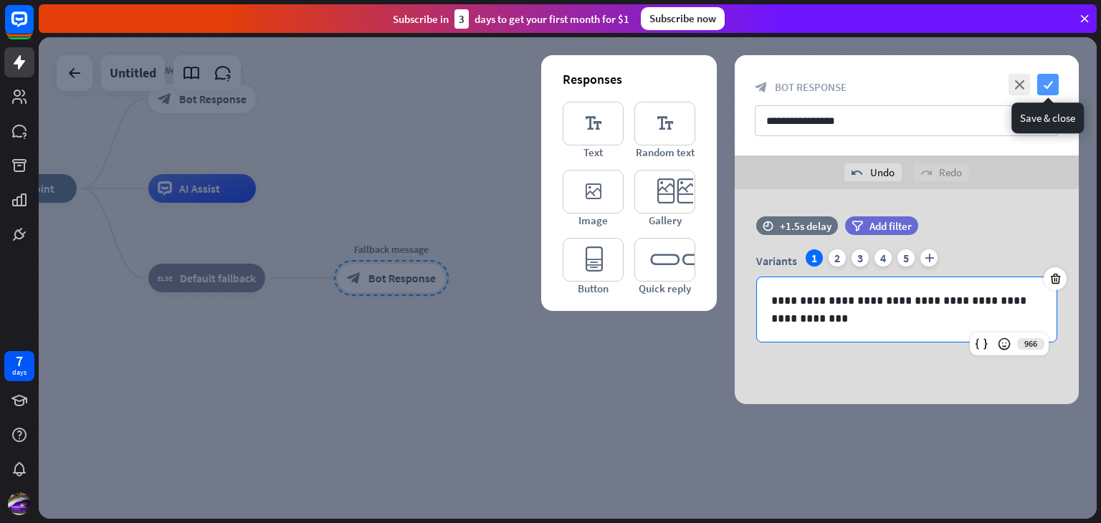
click at [1050, 90] on icon "check" at bounding box center [1048, 85] width 22 height 22
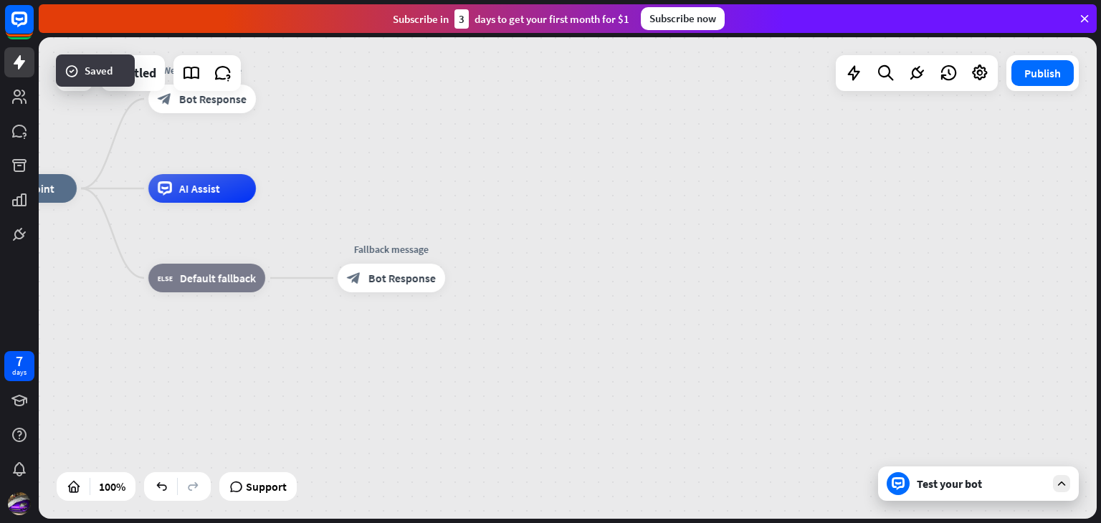
click at [1055, 471] on div "Test your bot" at bounding box center [978, 484] width 201 height 34
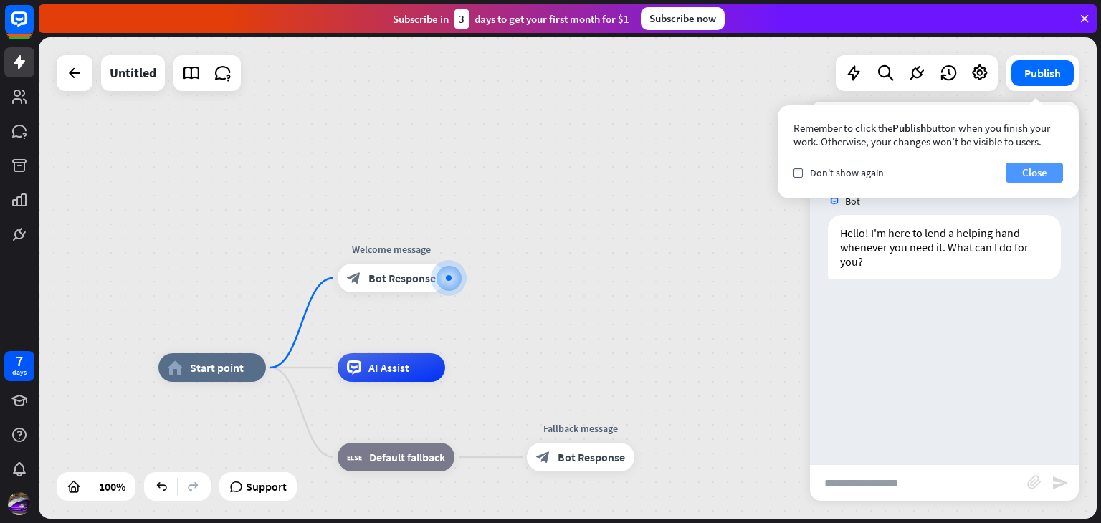
click at [1035, 170] on button "Close" at bounding box center [1034, 173] width 57 height 20
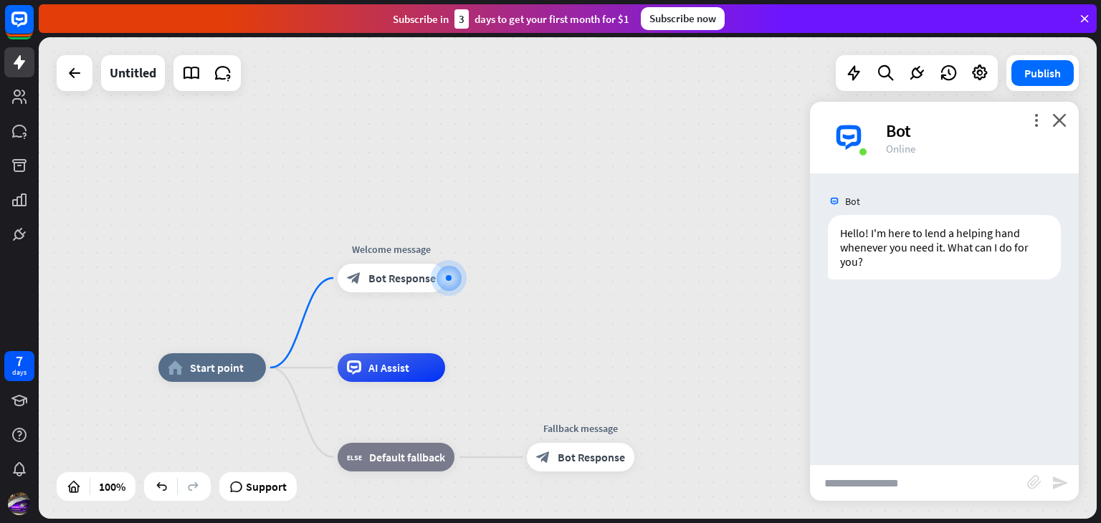
click at [880, 488] on input "text" at bounding box center [918, 483] width 217 height 36
type input "**********"
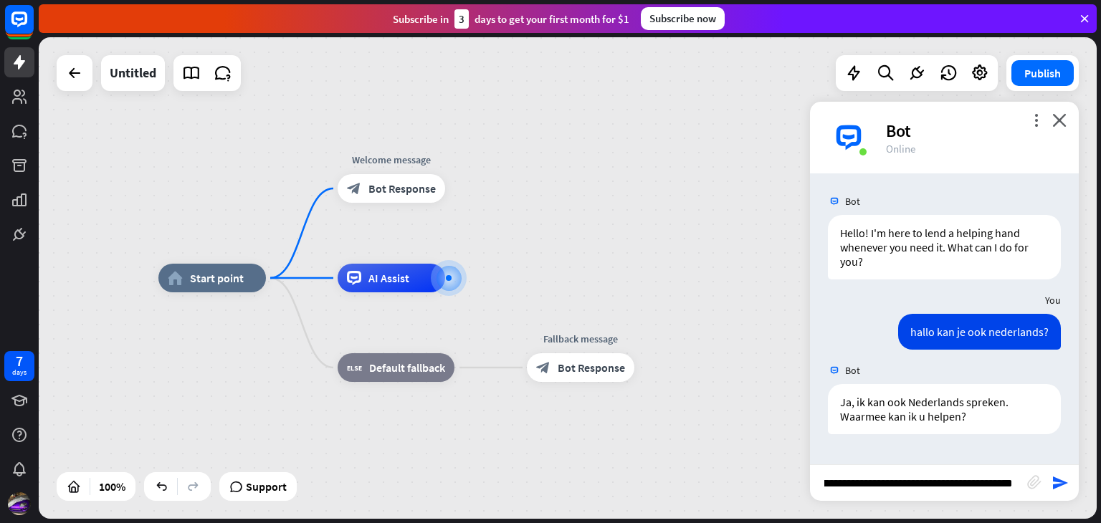
scroll to position [0, 18]
type input "**********"
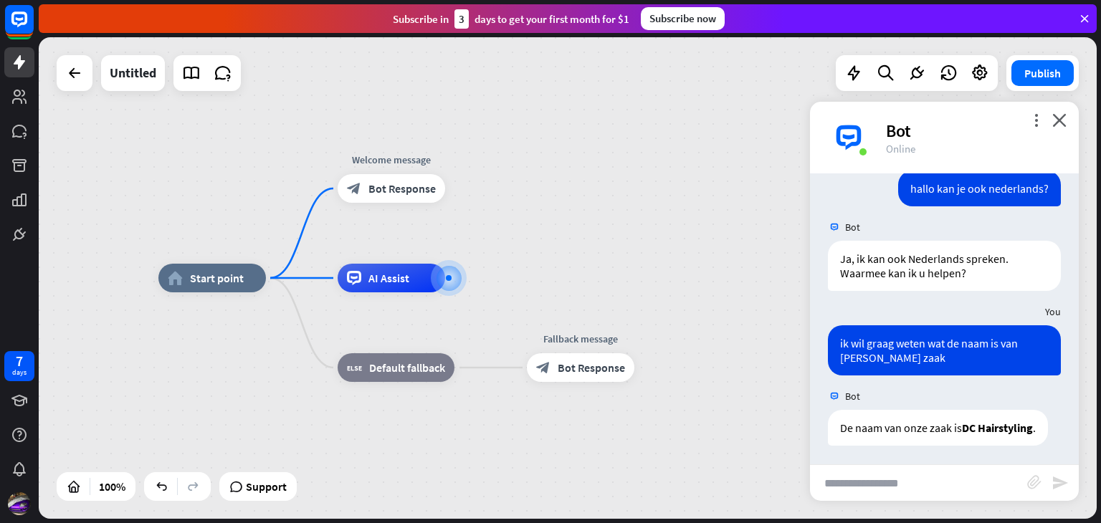
scroll to position [161, 0]
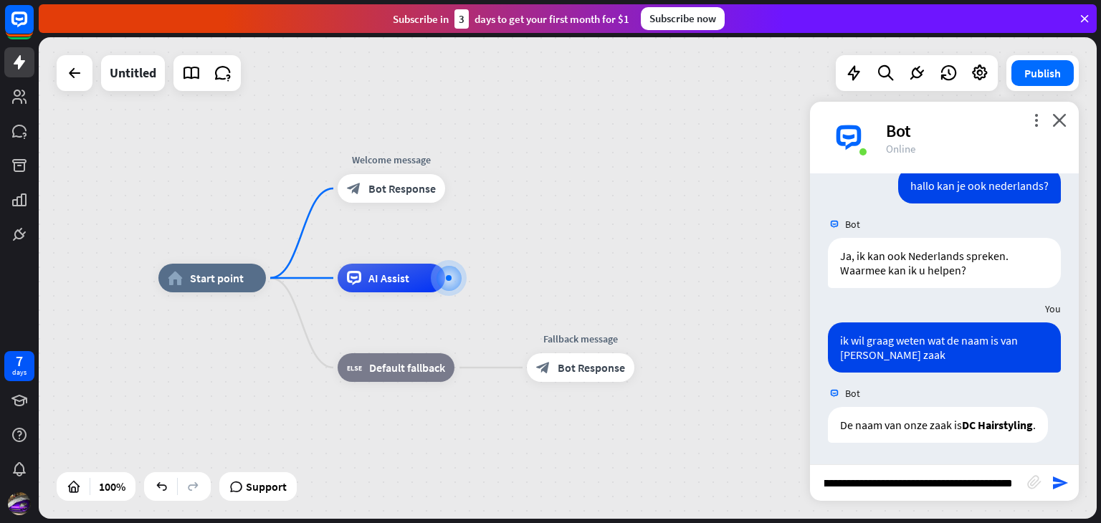
type input "**********"
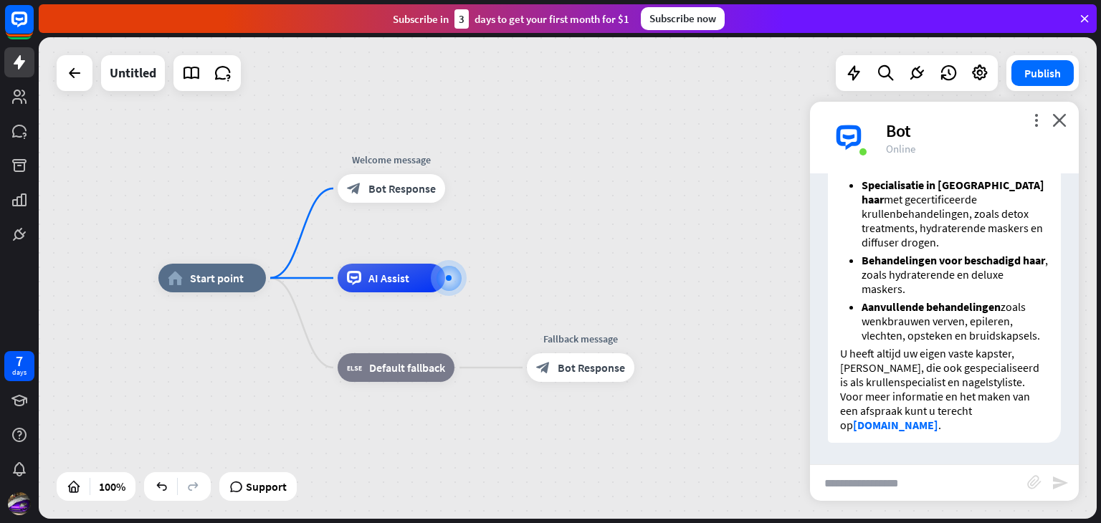
scroll to position [728, 0]
click at [934, 488] on input "text" at bounding box center [918, 483] width 217 height 36
type input "**********"
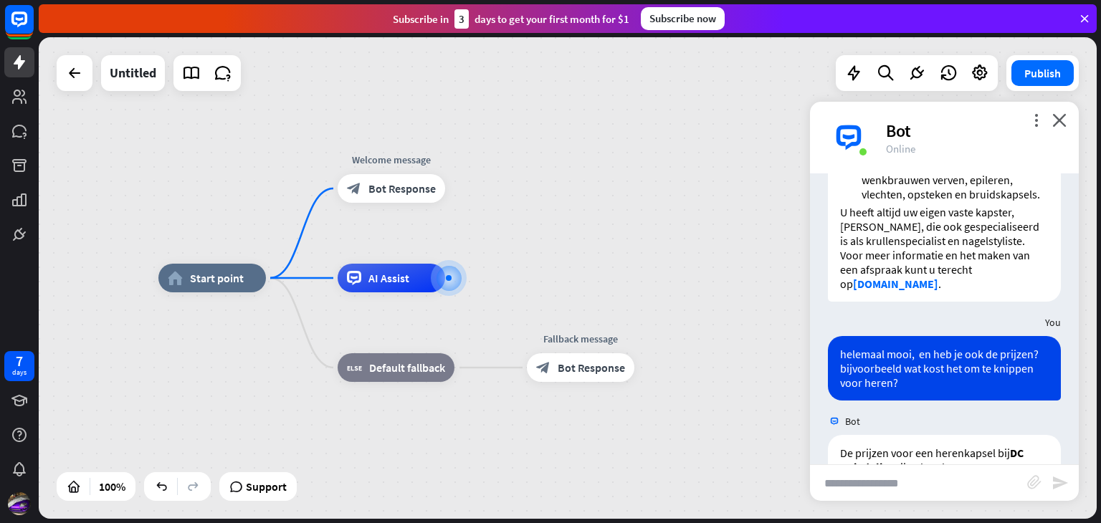
scroll to position [1119, 0]
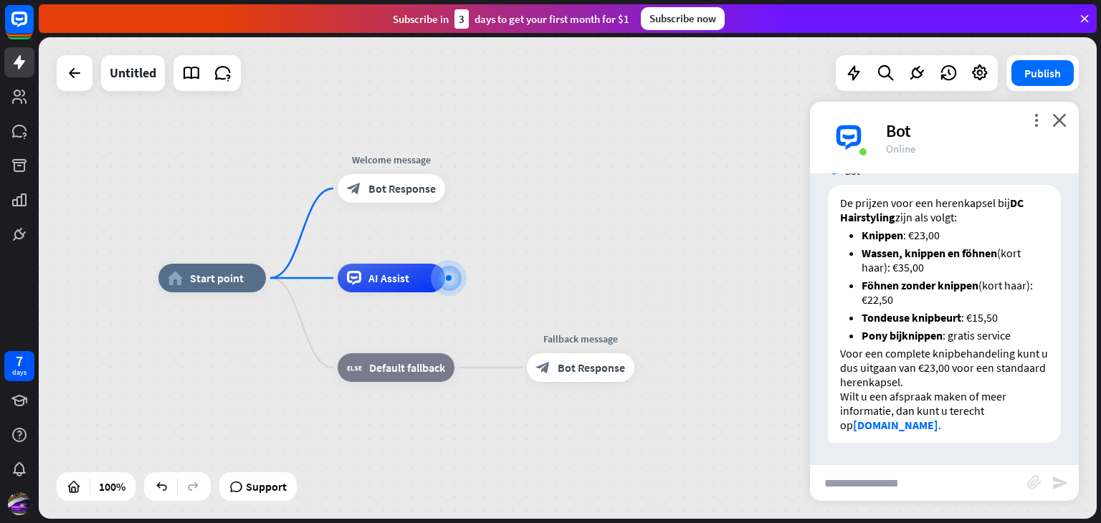
click at [896, 495] on input "text" at bounding box center [918, 483] width 217 height 36
type input "*"
type input "**********"
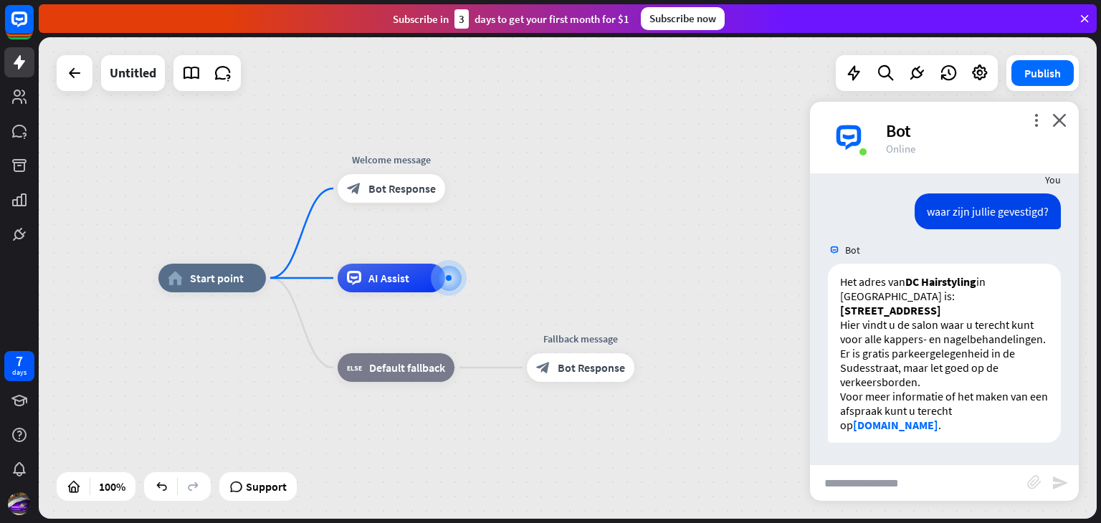
scroll to position [1402, 0]
click at [754, 275] on div "home_2 Start point Welcome message block_bot_response Bot Response AI Assist bl…" at bounding box center [568, 278] width 1058 height 482
click at [879, 490] on input "text" at bounding box center [918, 483] width 217 height 36
type input "**********"
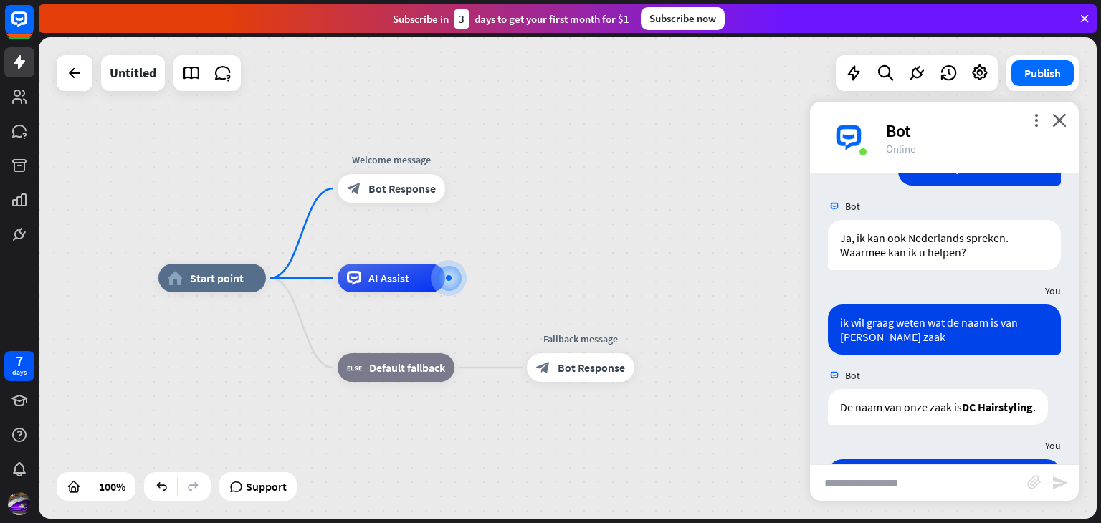
scroll to position [0, 0]
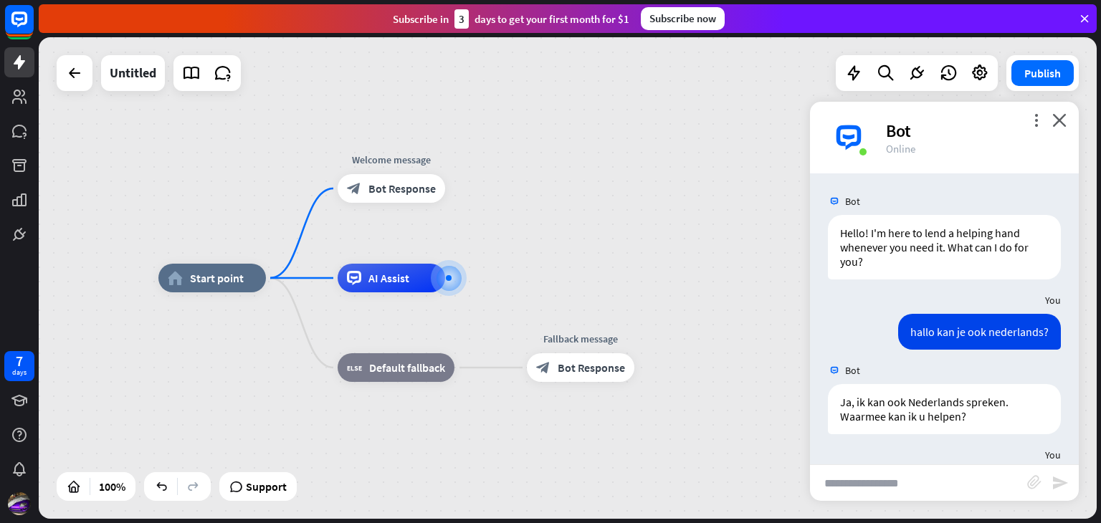
click at [1056, 191] on div "Bot" at bounding box center [944, 201] width 269 height 27
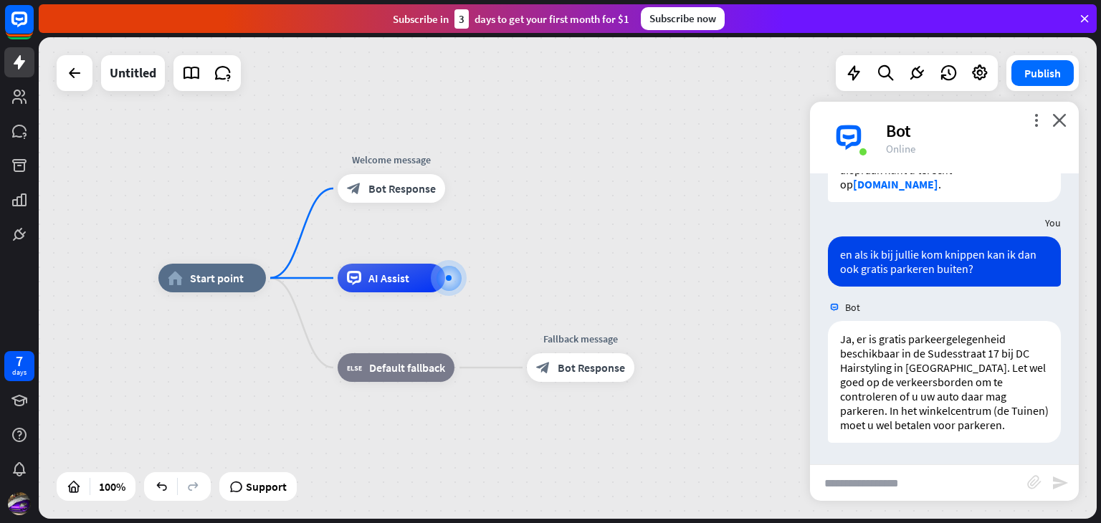
scroll to position [1643, 0]
